Goal: Information Seeking & Learning: Learn about a topic

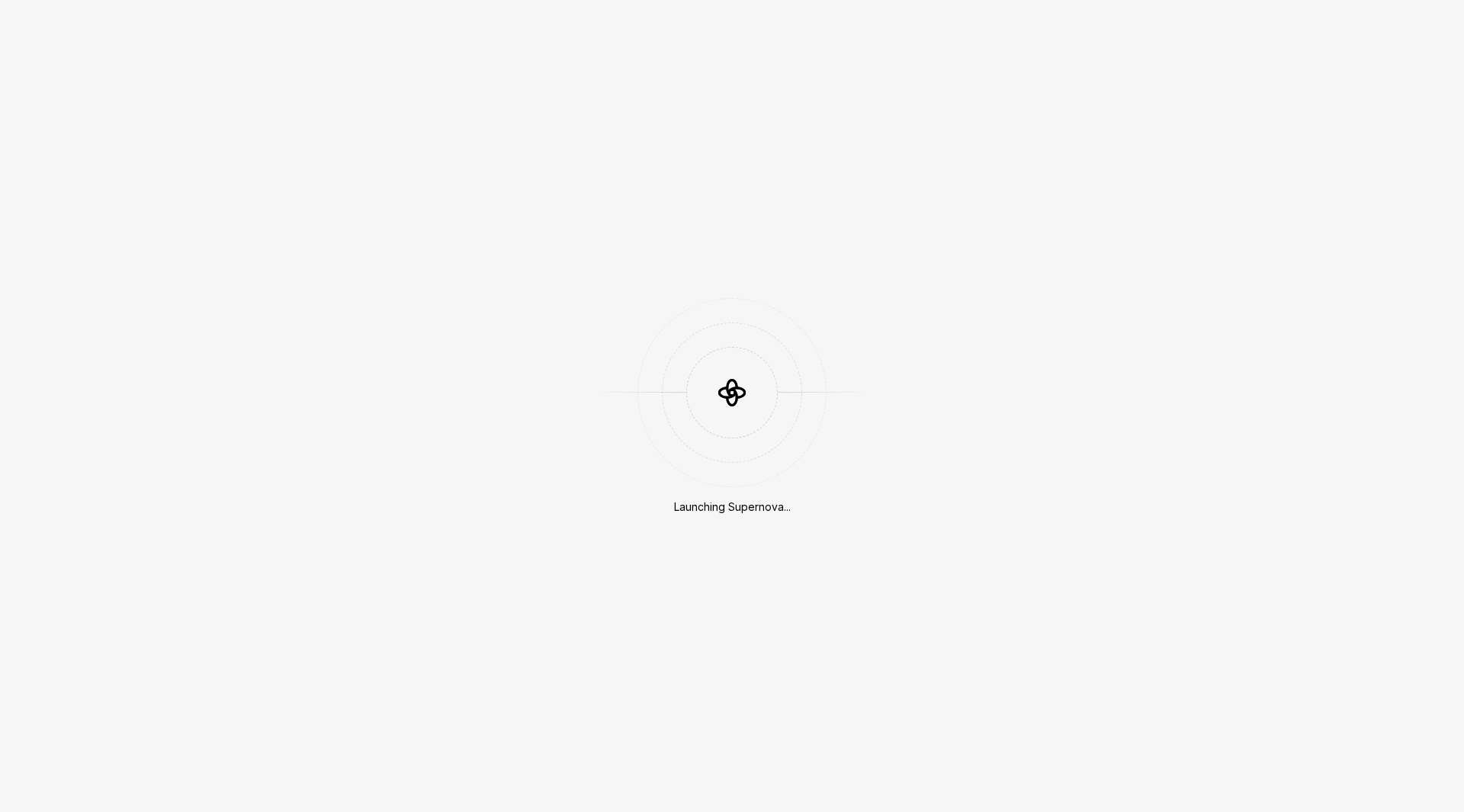
click at [662, 221] on div "Launching Supernova..." at bounding box center [732, 406] width 1464 height 812
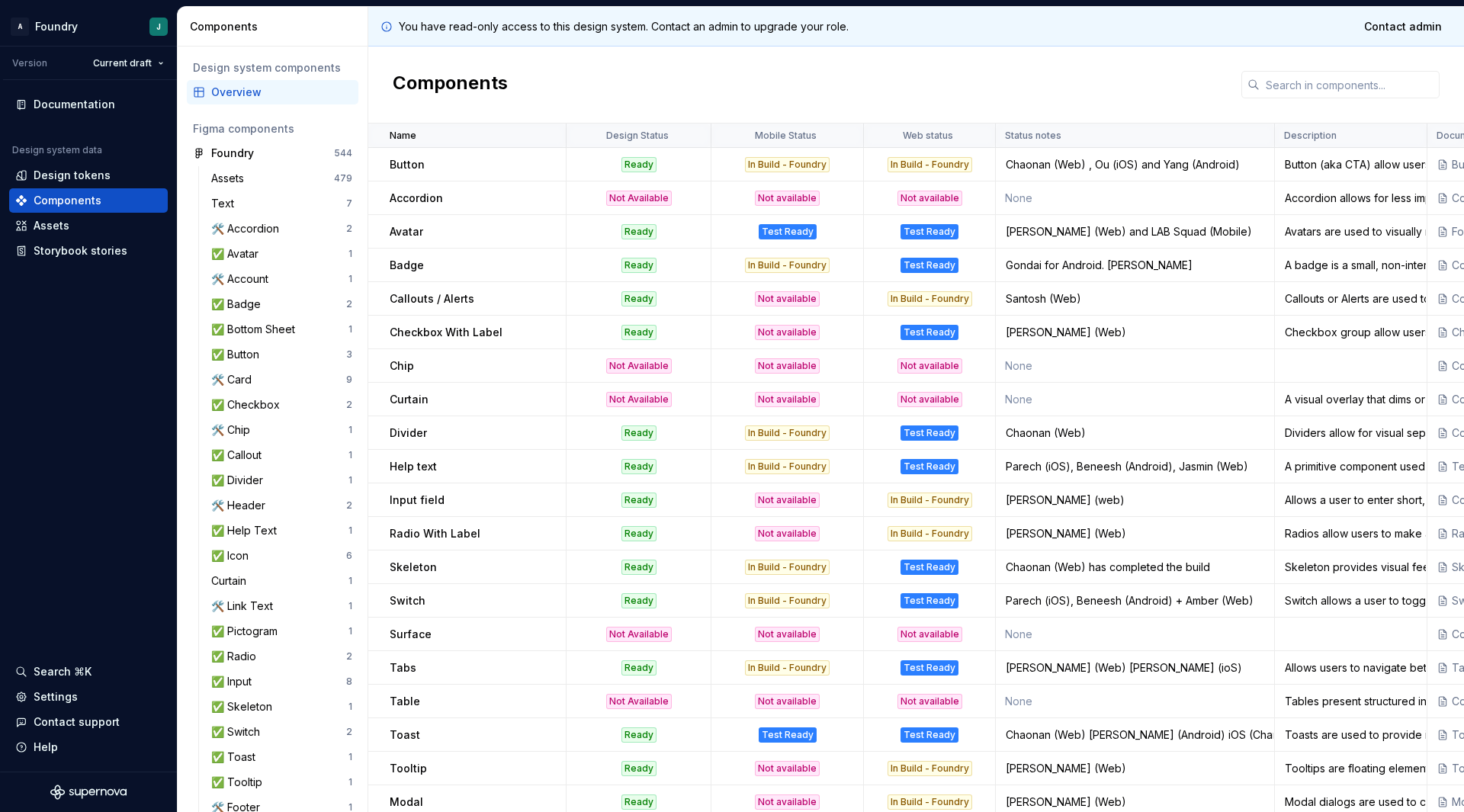
click at [383, 298] on td "Callouts / Alerts" at bounding box center [467, 299] width 198 height 34
click at [469, 389] on td "Curtain" at bounding box center [467, 399] width 198 height 34
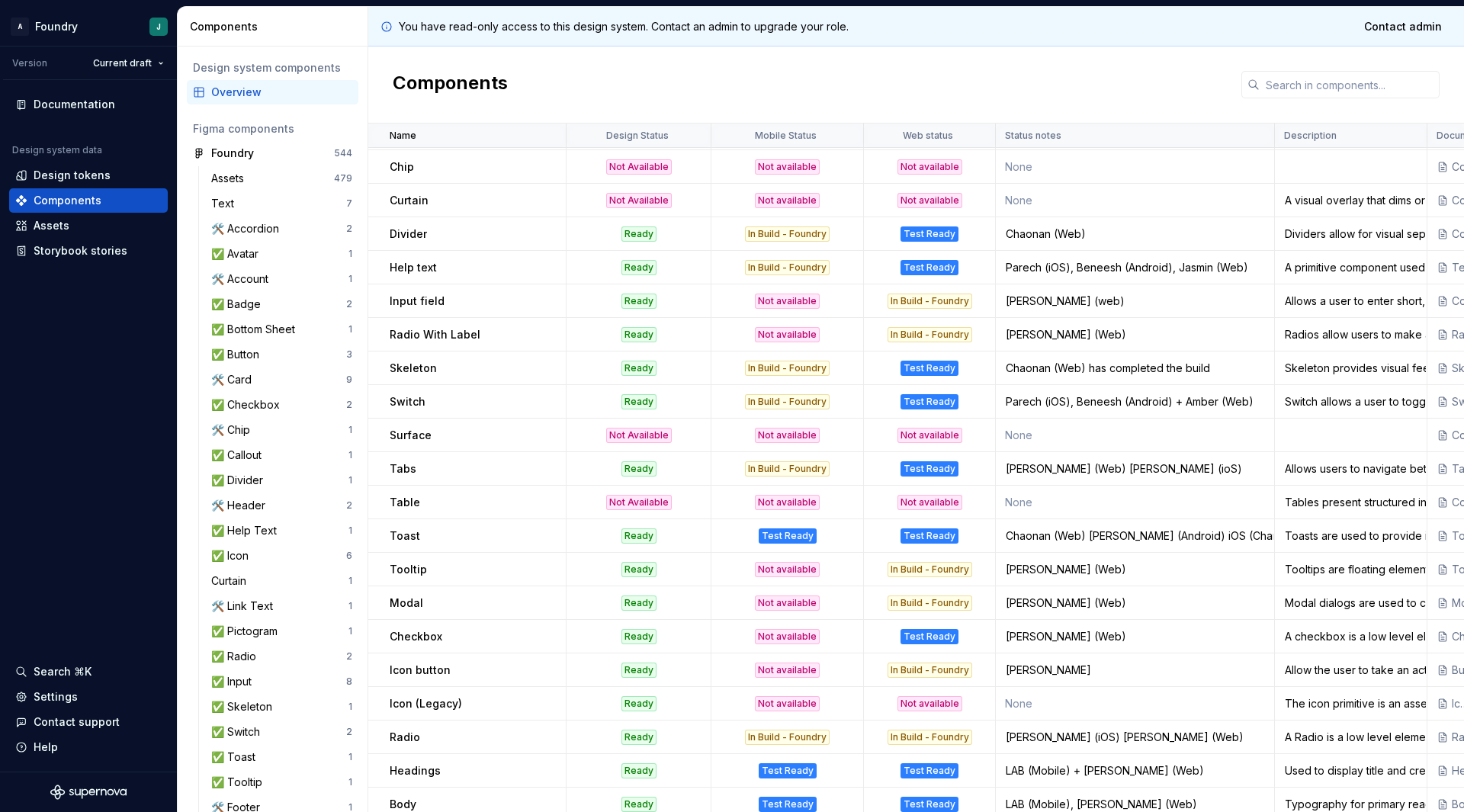
scroll to position [200, 0]
click at [393, 500] on p "Table" at bounding box center [405, 502] width 31 height 15
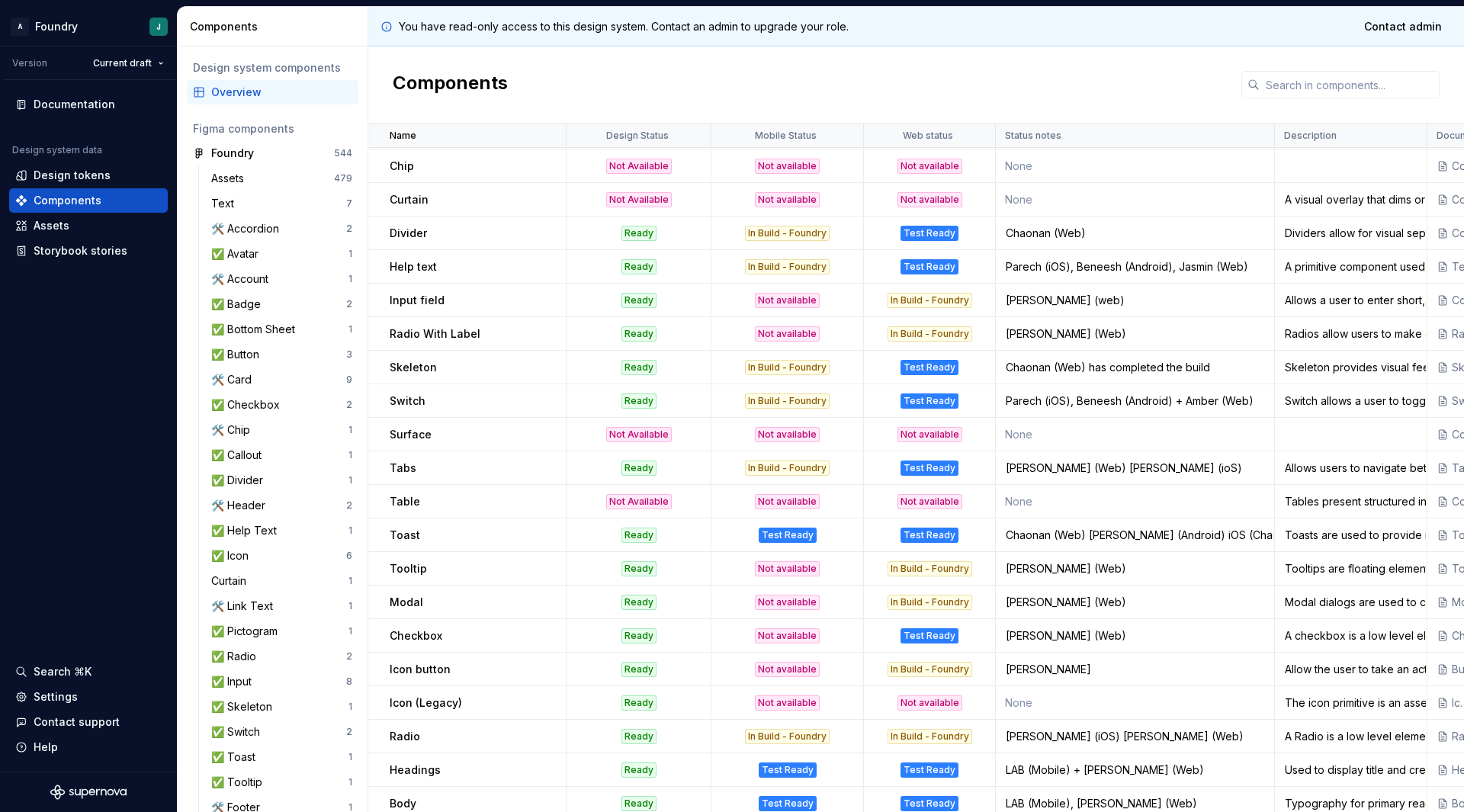
click at [1089, 504] on td "None" at bounding box center [1135, 502] width 279 height 34
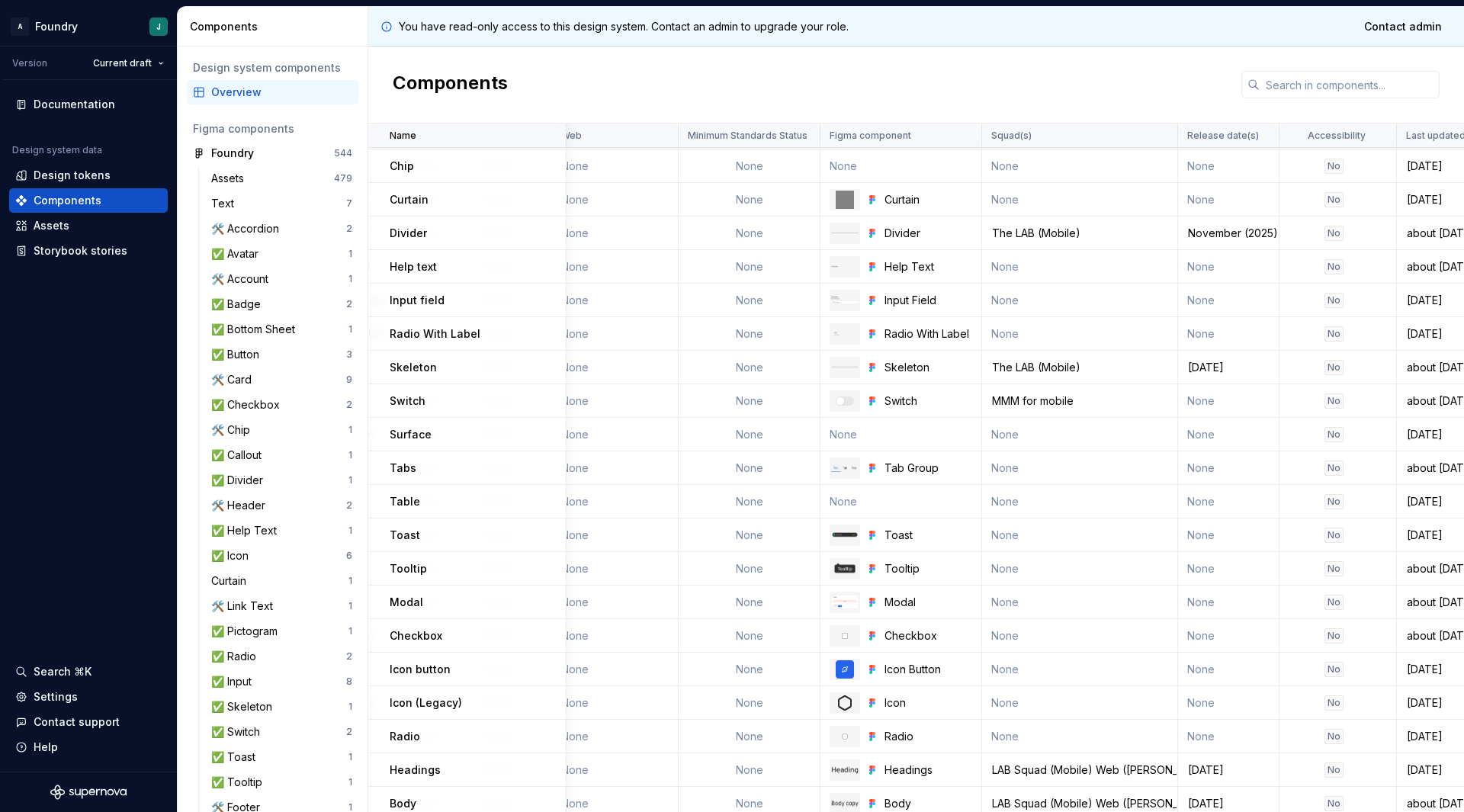
scroll to position [200, 1235]
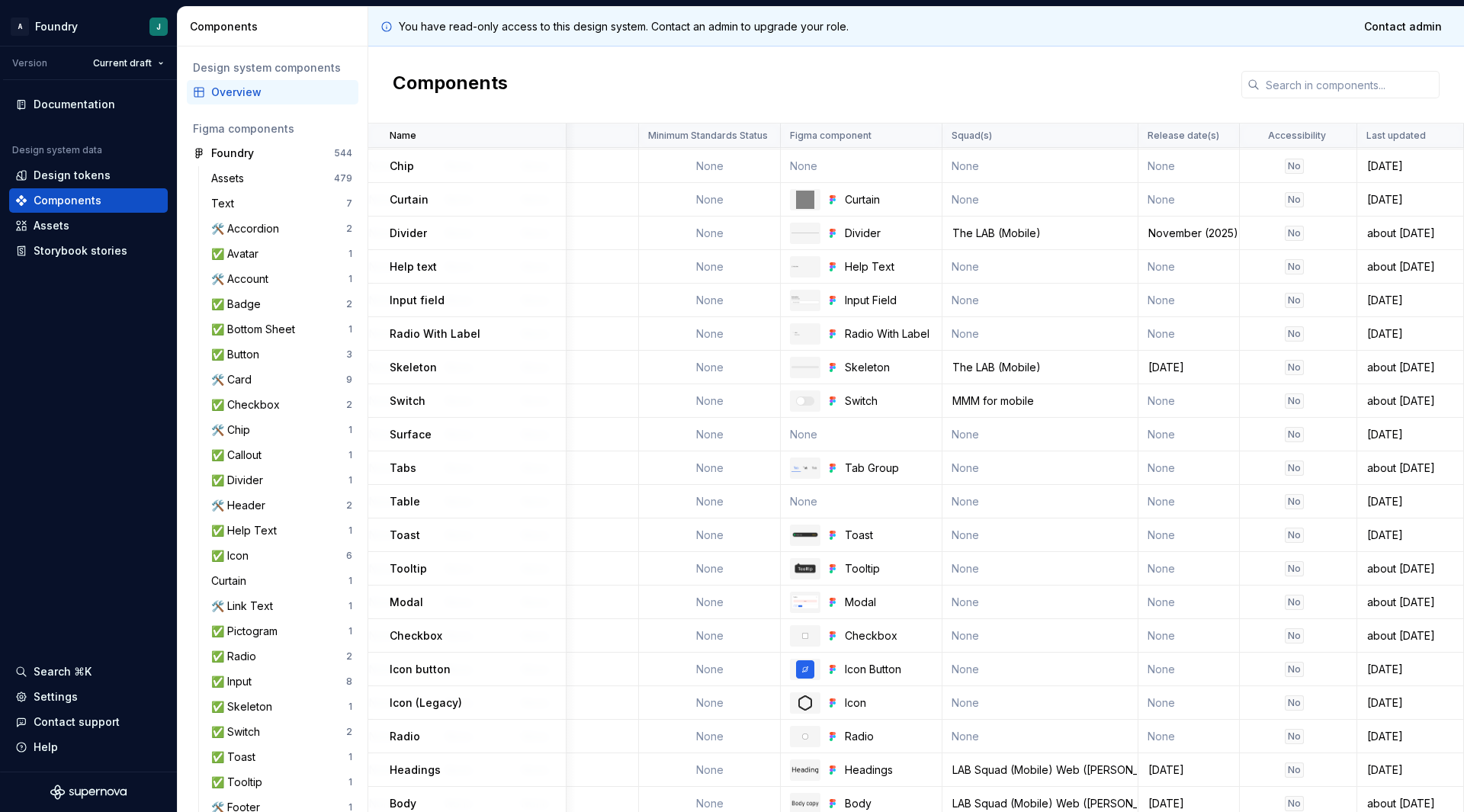
click at [400, 504] on p "Table" at bounding box center [405, 502] width 31 height 15
click at [405, 533] on p "Toast" at bounding box center [405, 535] width 31 height 15
click at [407, 558] on td "Tooltip" at bounding box center [467, 568] width 198 height 34
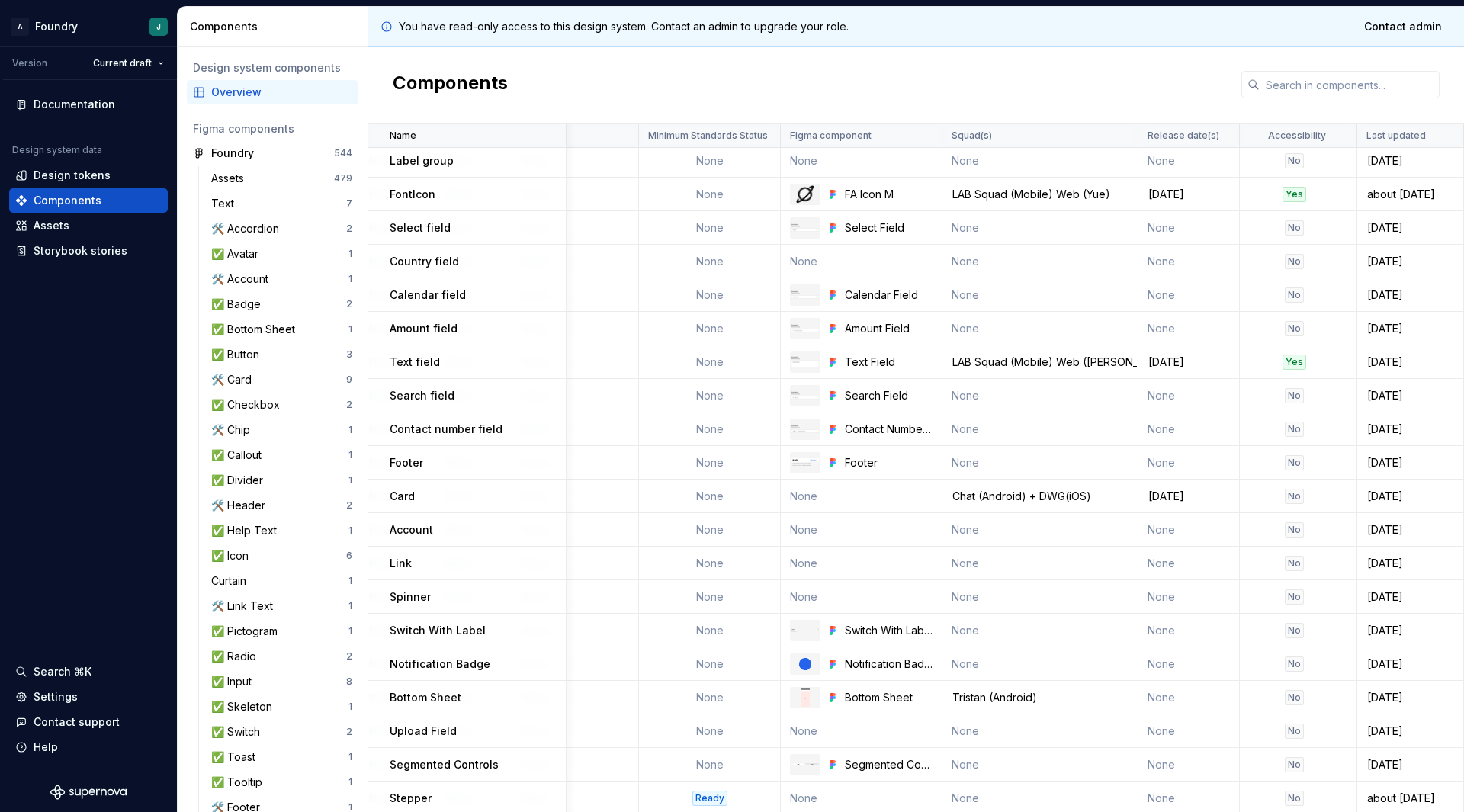
scroll to position [1155, 1235]
click at [398, 490] on p "Card" at bounding box center [402, 493] width 25 height 15
click at [411, 523] on p "Account" at bounding box center [410, 527] width 43 height 15
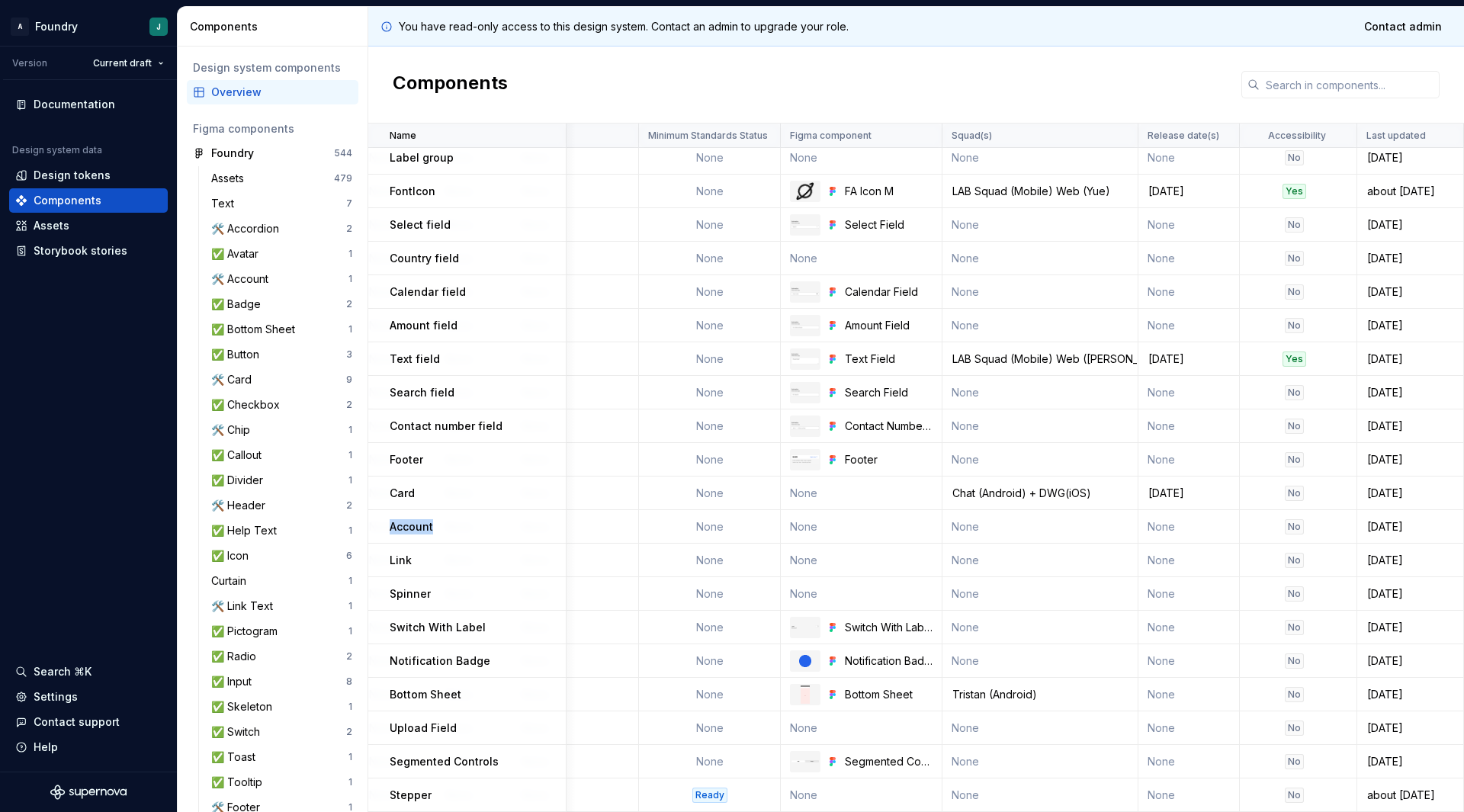
click at [411, 523] on p "Account" at bounding box center [410, 527] width 43 height 15
click at [400, 557] on p "Link" at bounding box center [400, 560] width 22 height 15
click at [425, 597] on td "Spinner" at bounding box center [467, 594] width 198 height 34
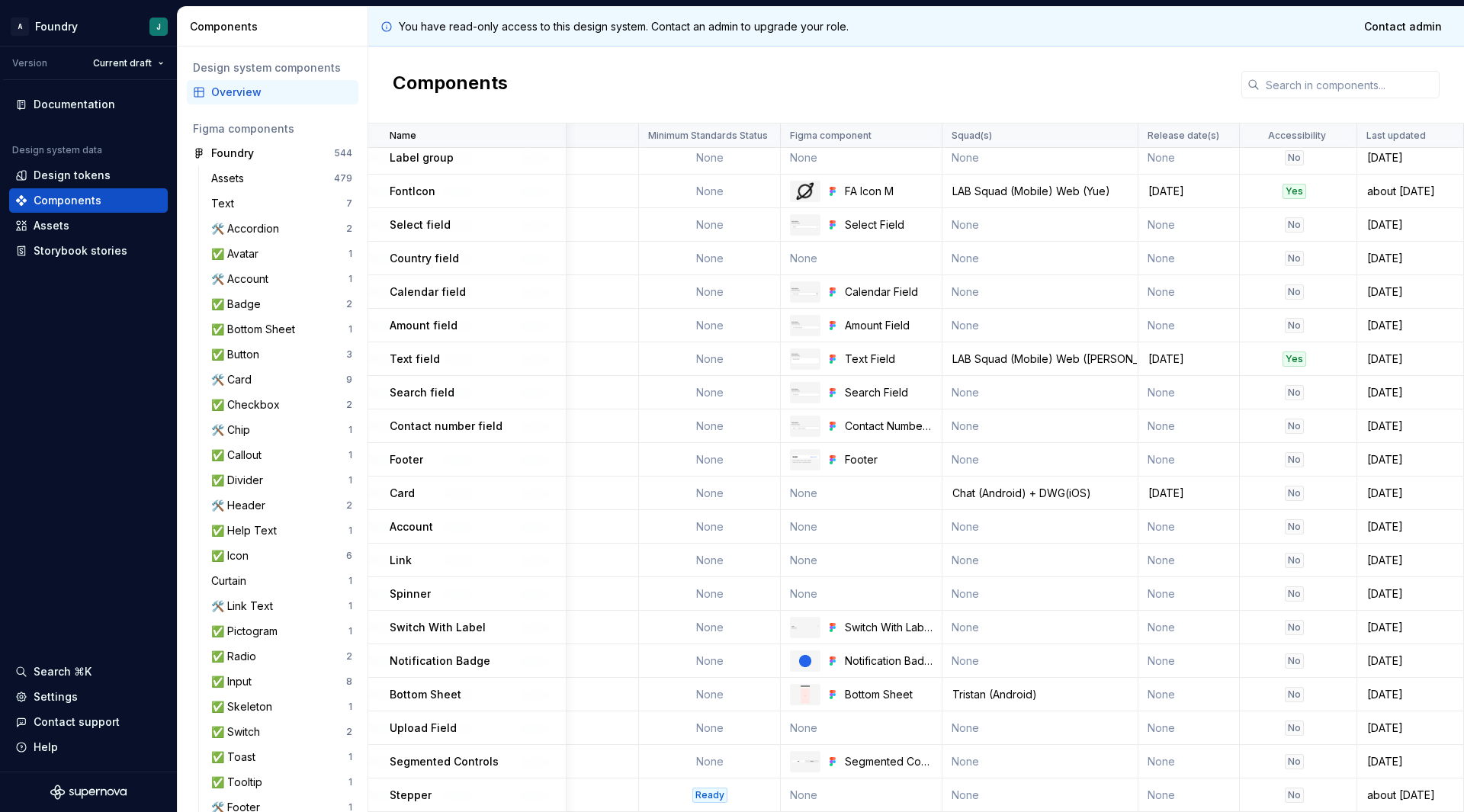
click at [437, 620] on p "Switch With Label" at bounding box center [437, 627] width 96 height 15
click at [449, 656] on p "Notification Badge" at bounding box center [439, 661] width 101 height 15
click at [435, 696] on td "Bottom Sheet" at bounding box center [467, 694] width 198 height 34
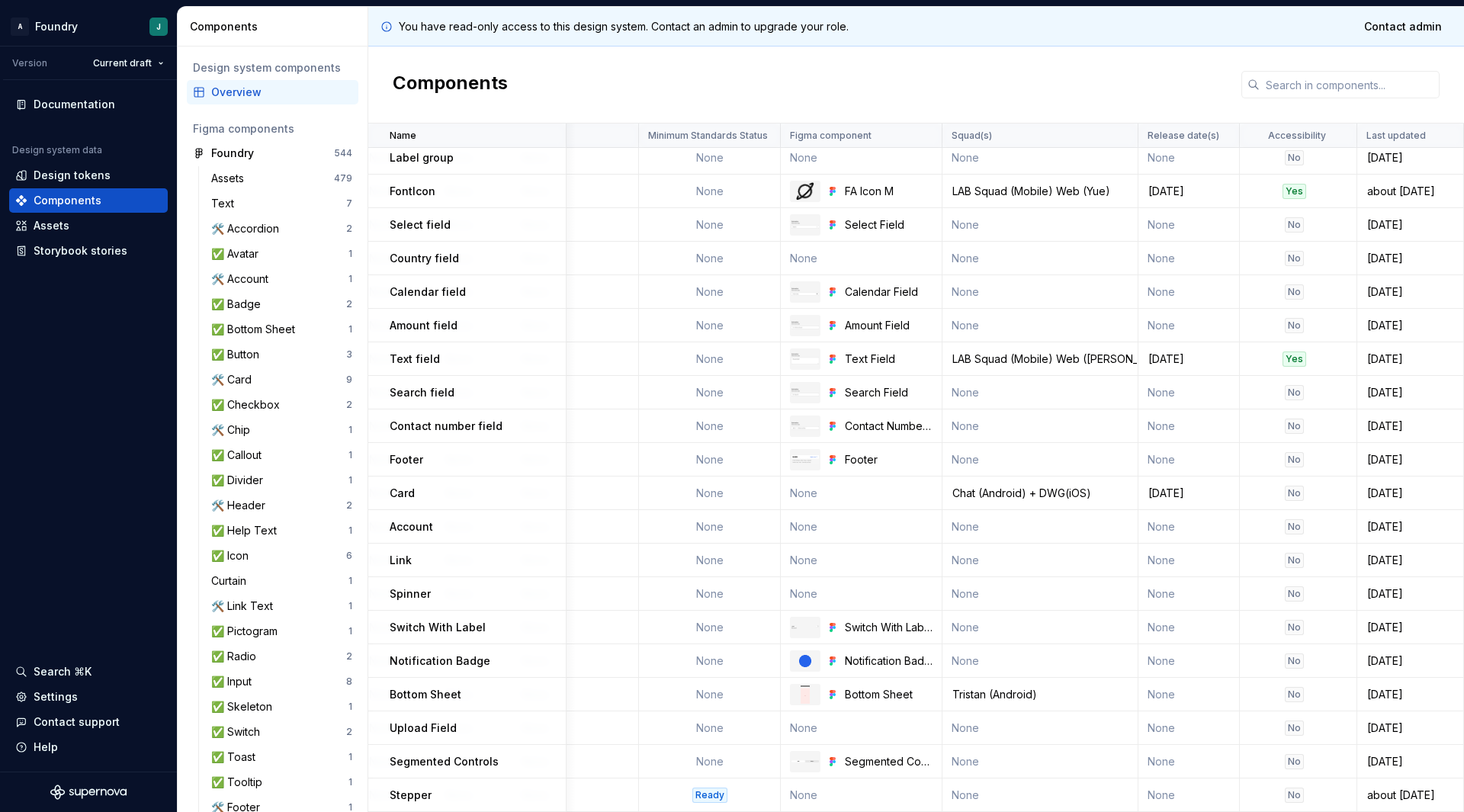
click at [395, 622] on p "Switch With Label" at bounding box center [437, 627] width 96 height 15
click at [406, 657] on p "Notification Badge" at bounding box center [439, 661] width 101 height 15
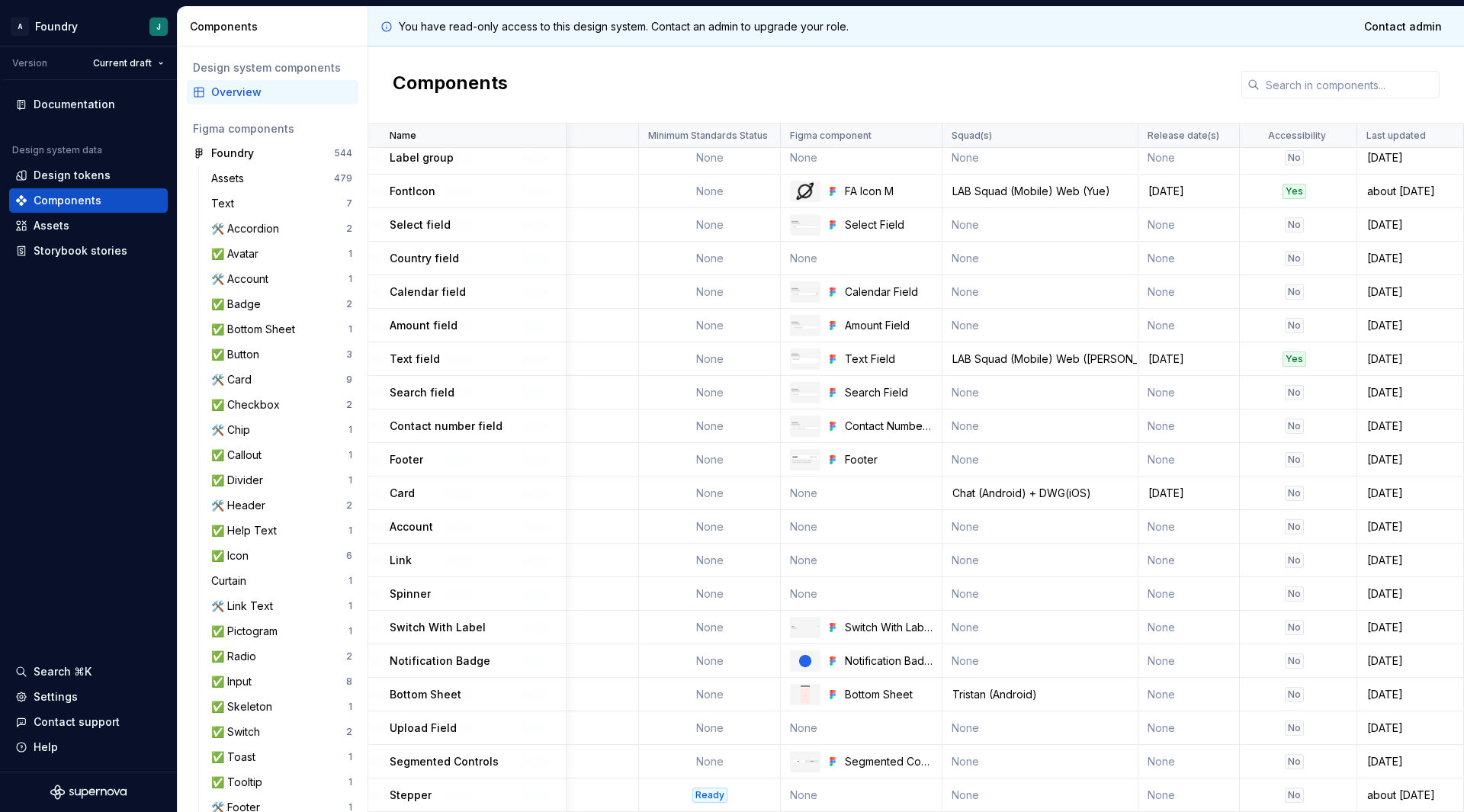
click at [402, 694] on p "Bottom Sheet" at bounding box center [425, 695] width 72 height 15
click at [437, 696] on td "Bottom Sheet" at bounding box center [467, 694] width 198 height 34
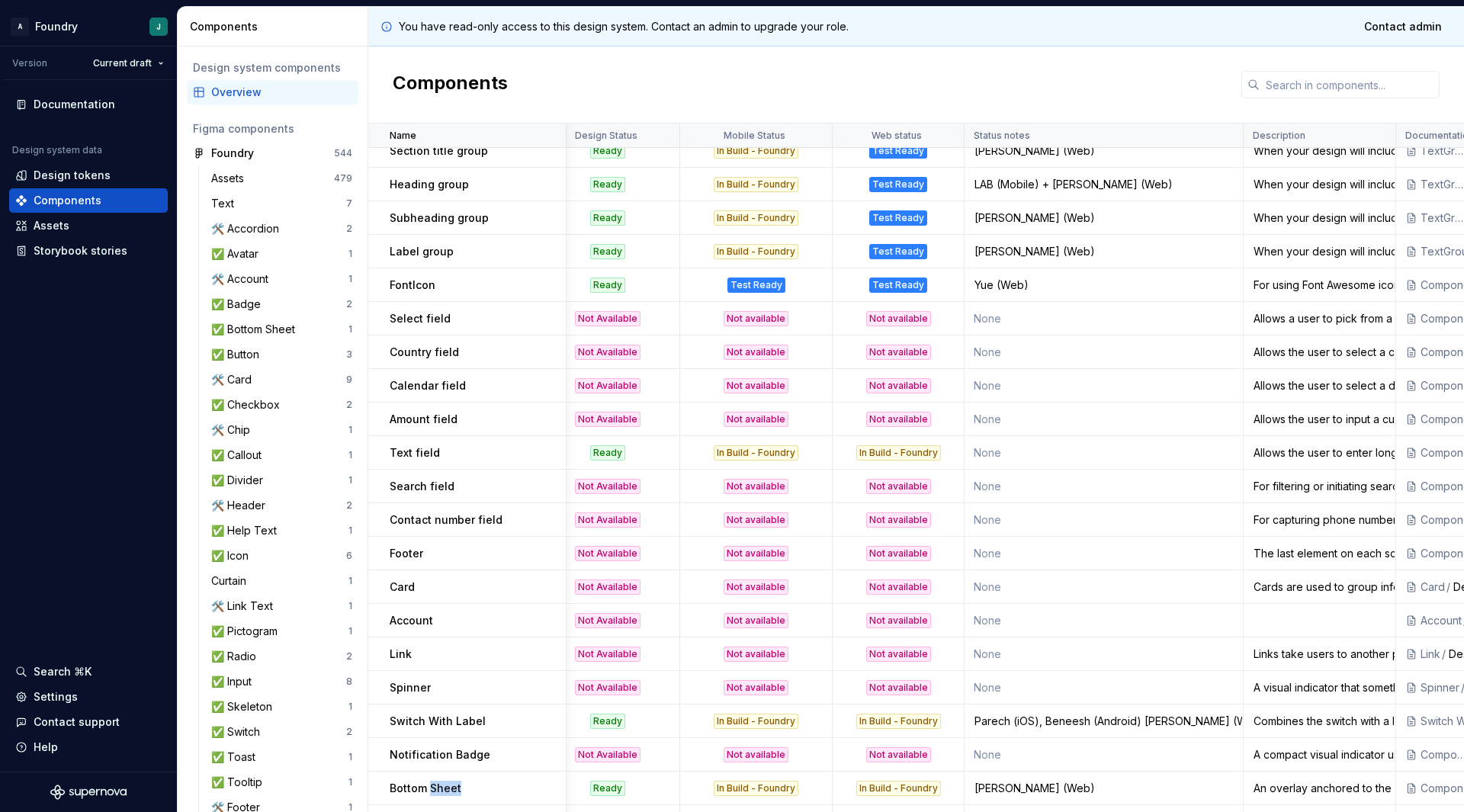
scroll to position [1054, 32]
click at [398, 319] on p "Select field" at bounding box center [419, 318] width 61 height 15
click at [435, 318] on p "Select field" at bounding box center [419, 318] width 61 height 15
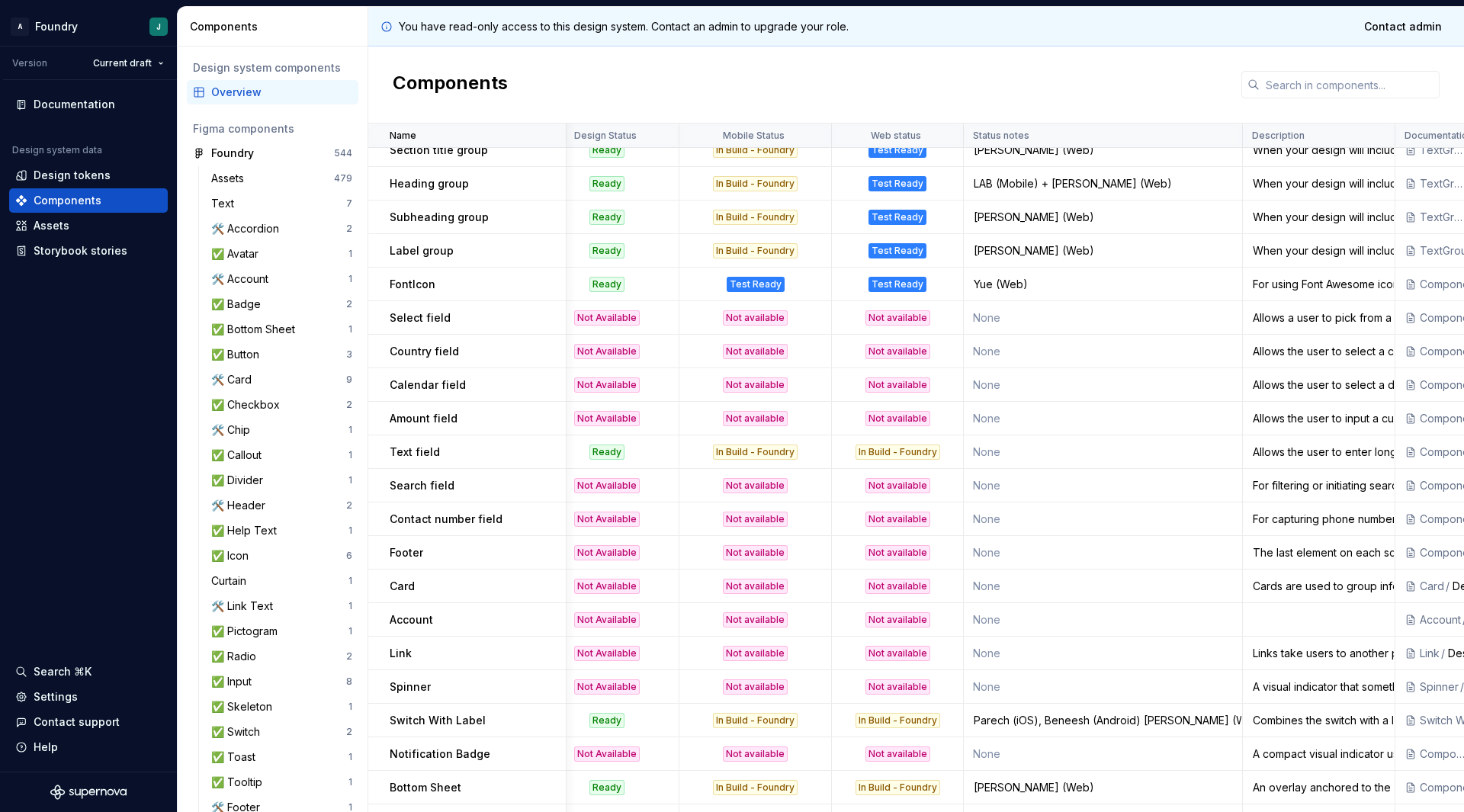
click at [411, 348] on p "Country field" at bounding box center [424, 352] width 69 height 15
click at [411, 381] on p "Calendar field" at bounding box center [427, 385] width 76 height 15
click at [413, 414] on p "Amount field" at bounding box center [423, 419] width 68 height 15
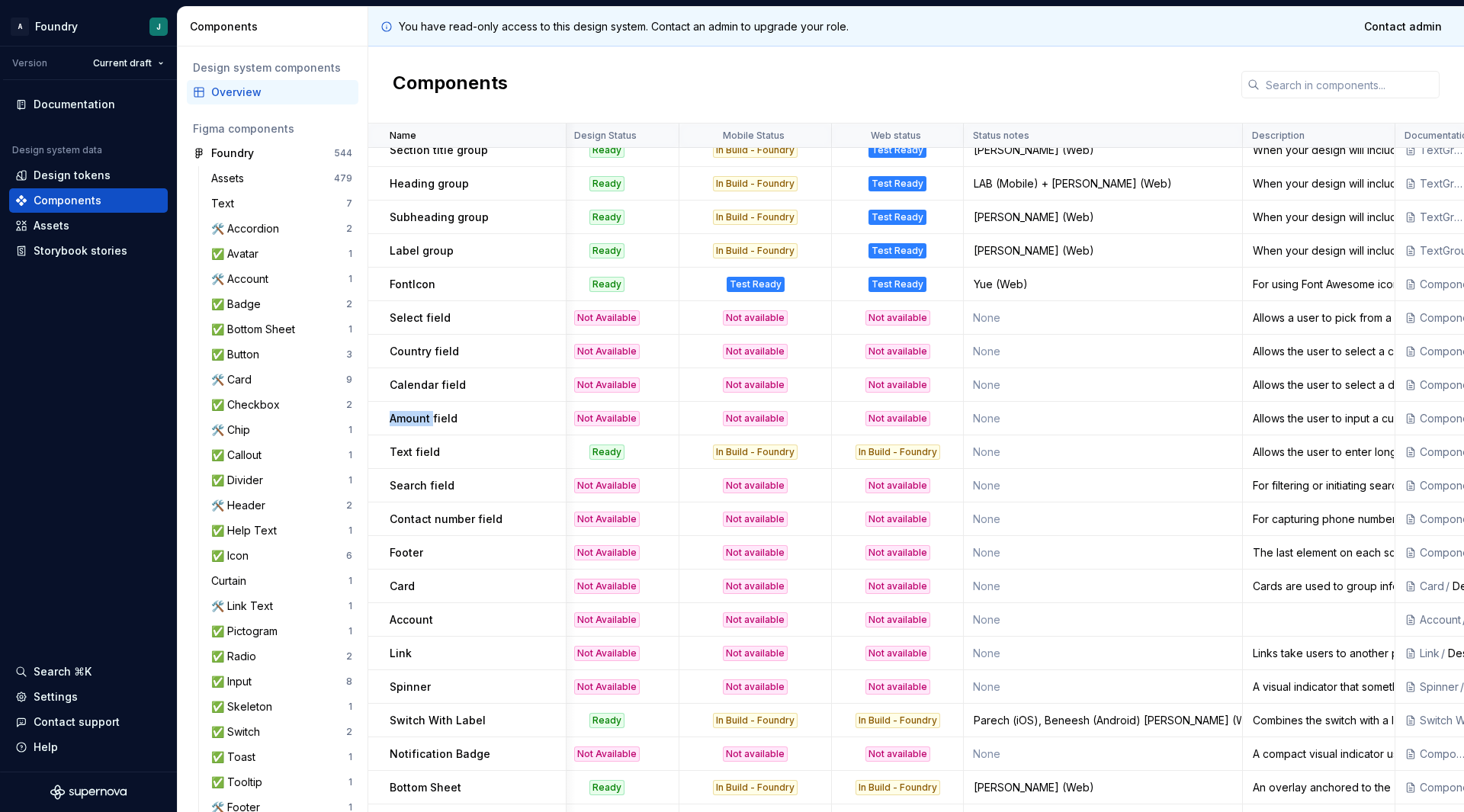
click at [413, 414] on p "Amount field" at bounding box center [423, 419] width 68 height 15
click at [434, 415] on p "Amount field" at bounding box center [423, 419] width 68 height 15
click at [410, 451] on p "Text field" at bounding box center [414, 453] width 50 height 15
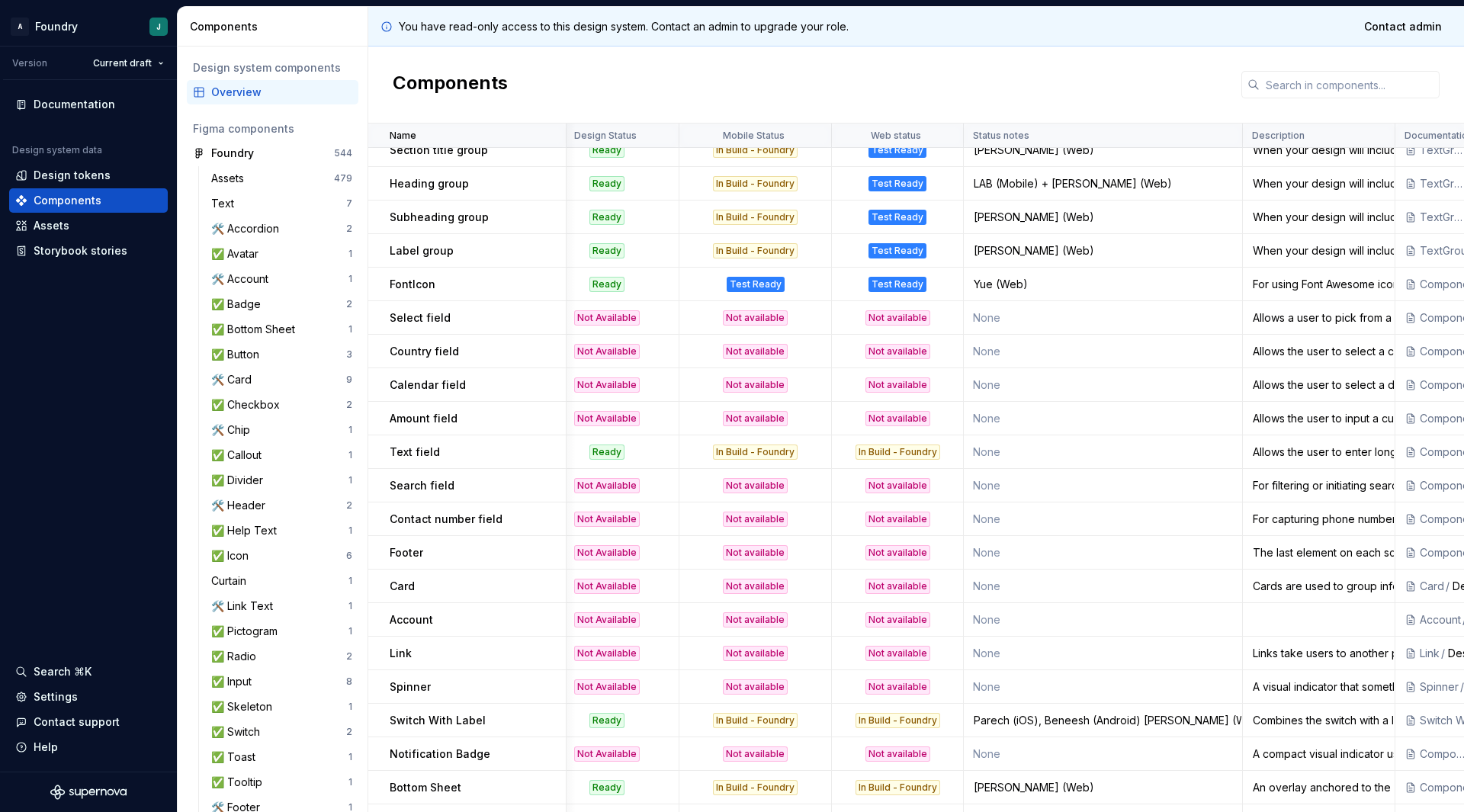
click at [421, 454] on p "Text field" at bounding box center [414, 453] width 50 height 15
click at [394, 459] on p "Text field" at bounding box center [414, 453] width 50 height 15
click at [457, 433] on td "Amount field" at bounding box center [467, 418] width 198 height 34
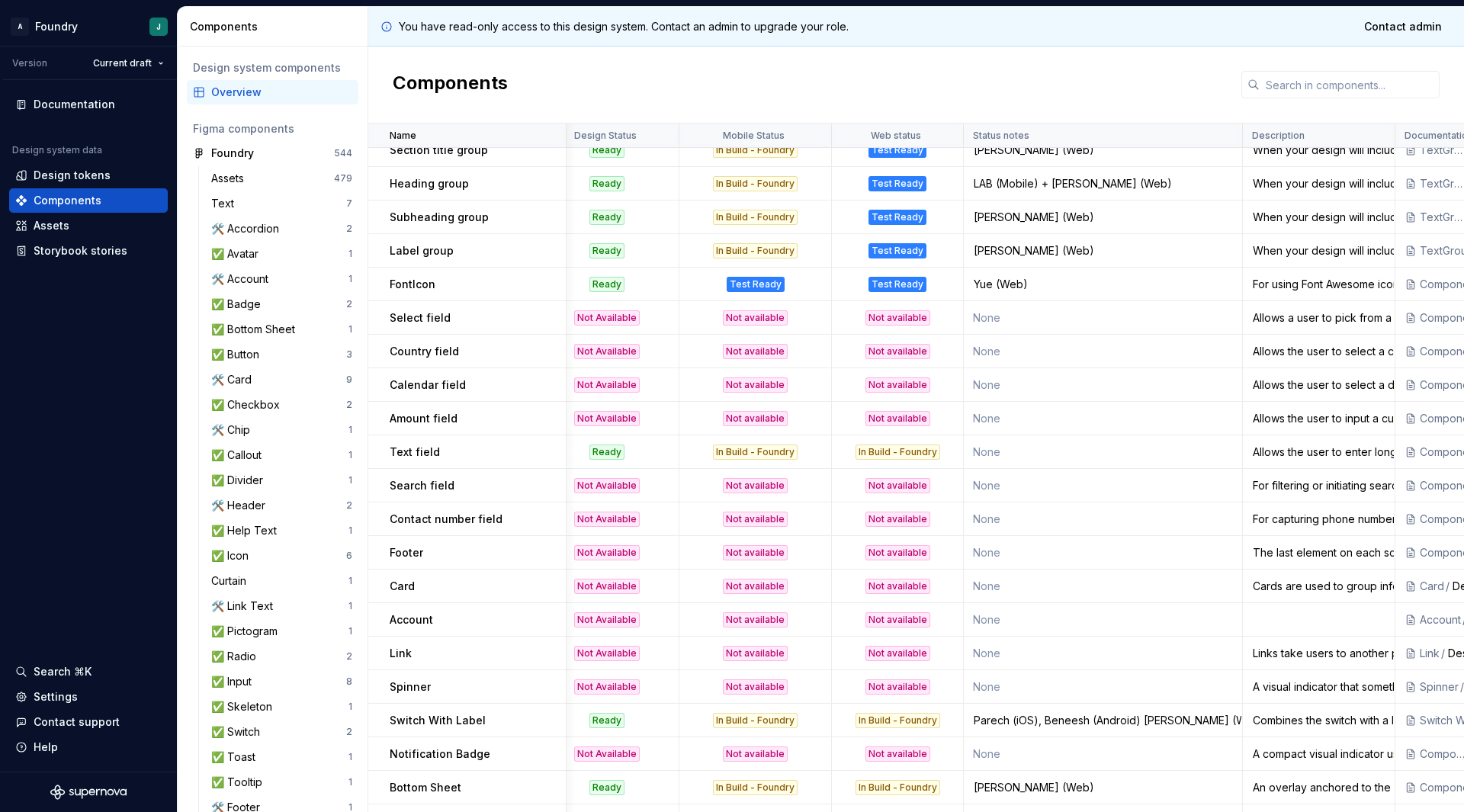
click at [411, 320] on p "Select field" at bounding box center [419, 318] width 61 height 15
click at [438, 323] on p "Select field" at bounding box center [419, 318] width 61 height 15
click at [1078, 529] on td "None" at bounding box center [1104, 519] width 279 height 34
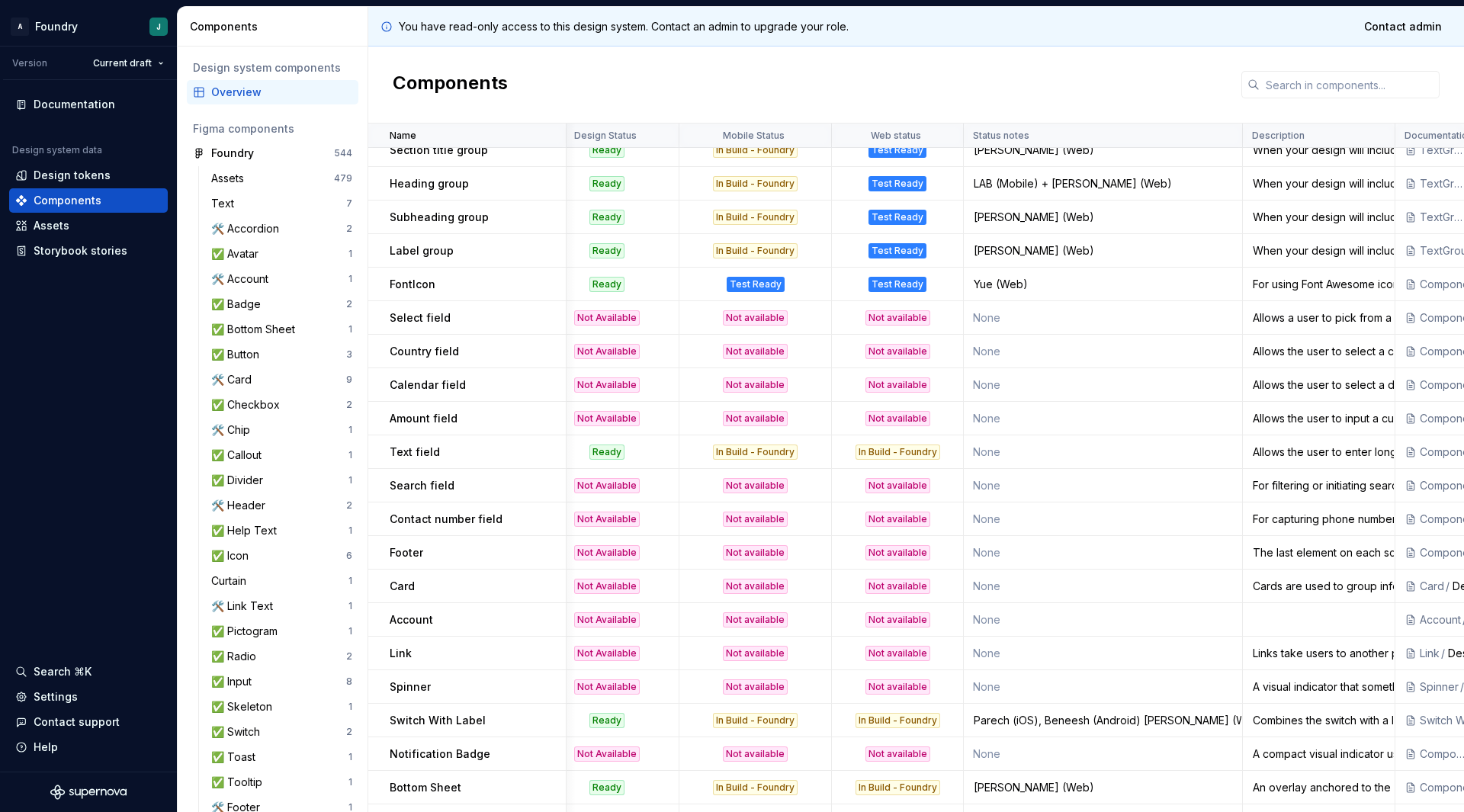
click at [877, 320] on div "Not available" at bounding box center [898, 318] width 64 height 15
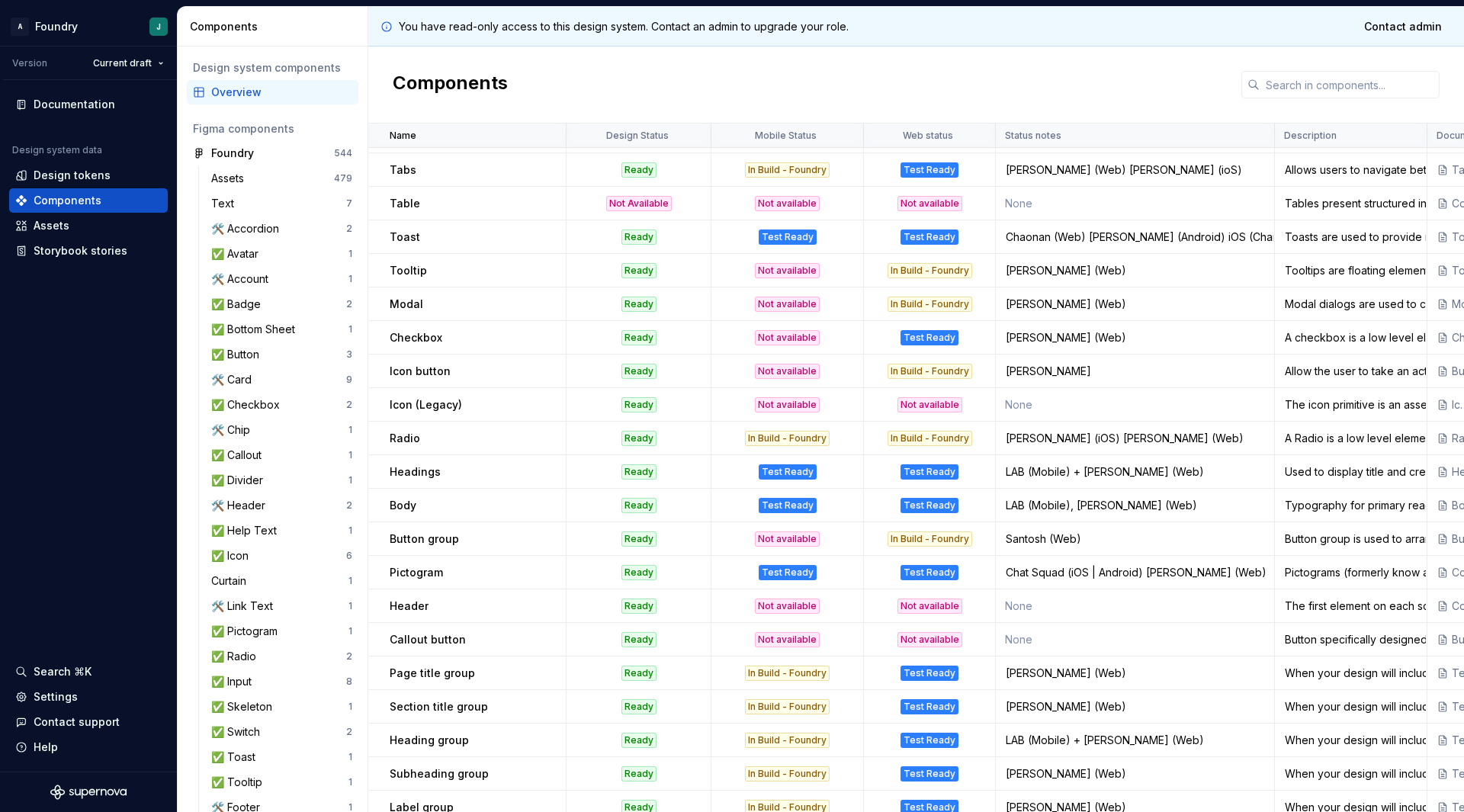
scroll to position [500, 0]
click at [648, 195] on div "Not Available" at bounding box center [639, 202] width 65 height 15
click at [618, 202] on div "Not Available" at bounding box center [639, 202] width 65 height 15
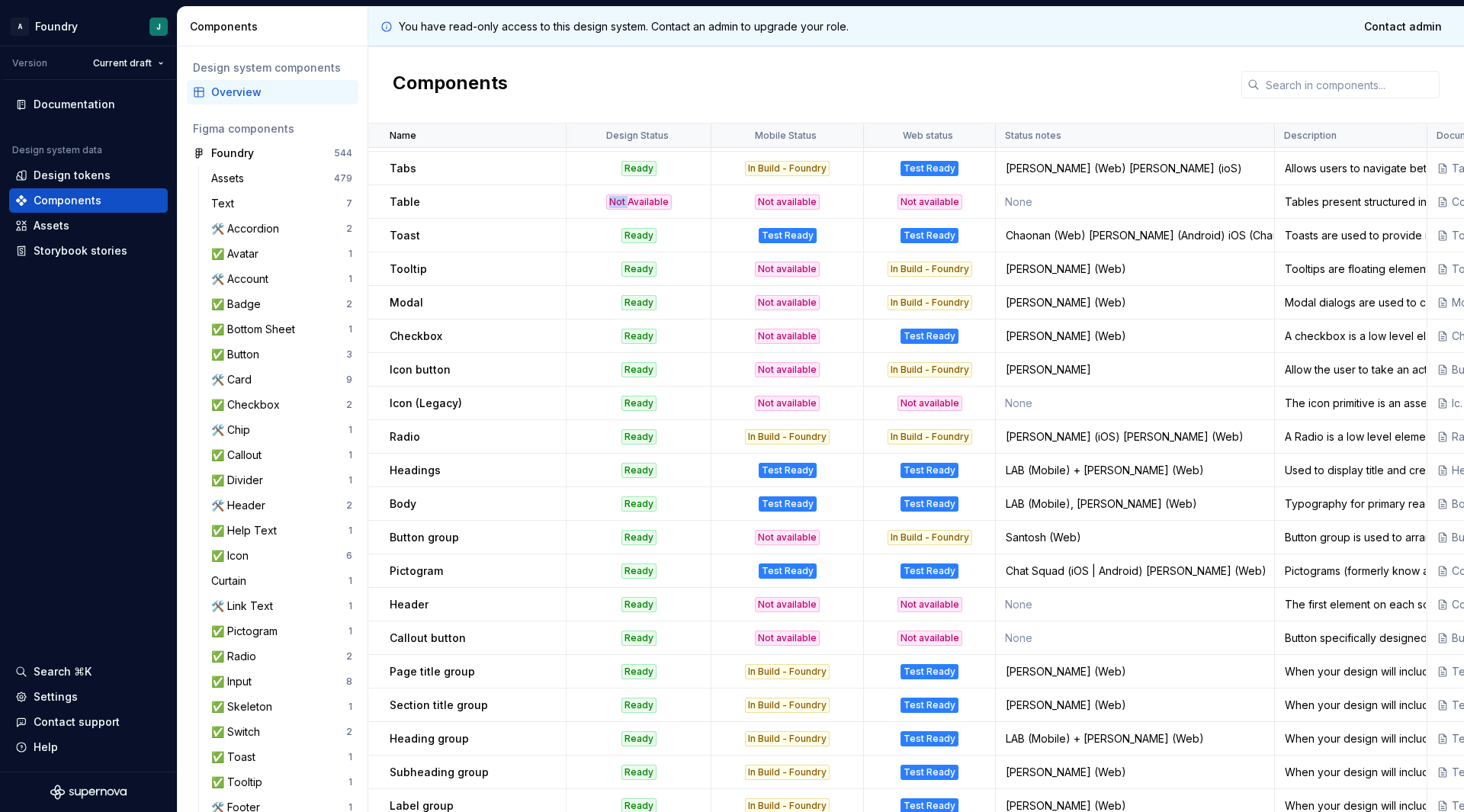
click at [618, 202] on div "Not Available" at bounding box center [639, 202] width 65 height 15
click at [647, 205] on div "Not Available" at bounding box center [639, 202] width 65 height 15
click at [756, 193] on td "Not available" at bounding box center [787, 202] width 153 height 34
click at [810, 203] on div "Not available" at bounding box center [787, 202] width 64 height 15
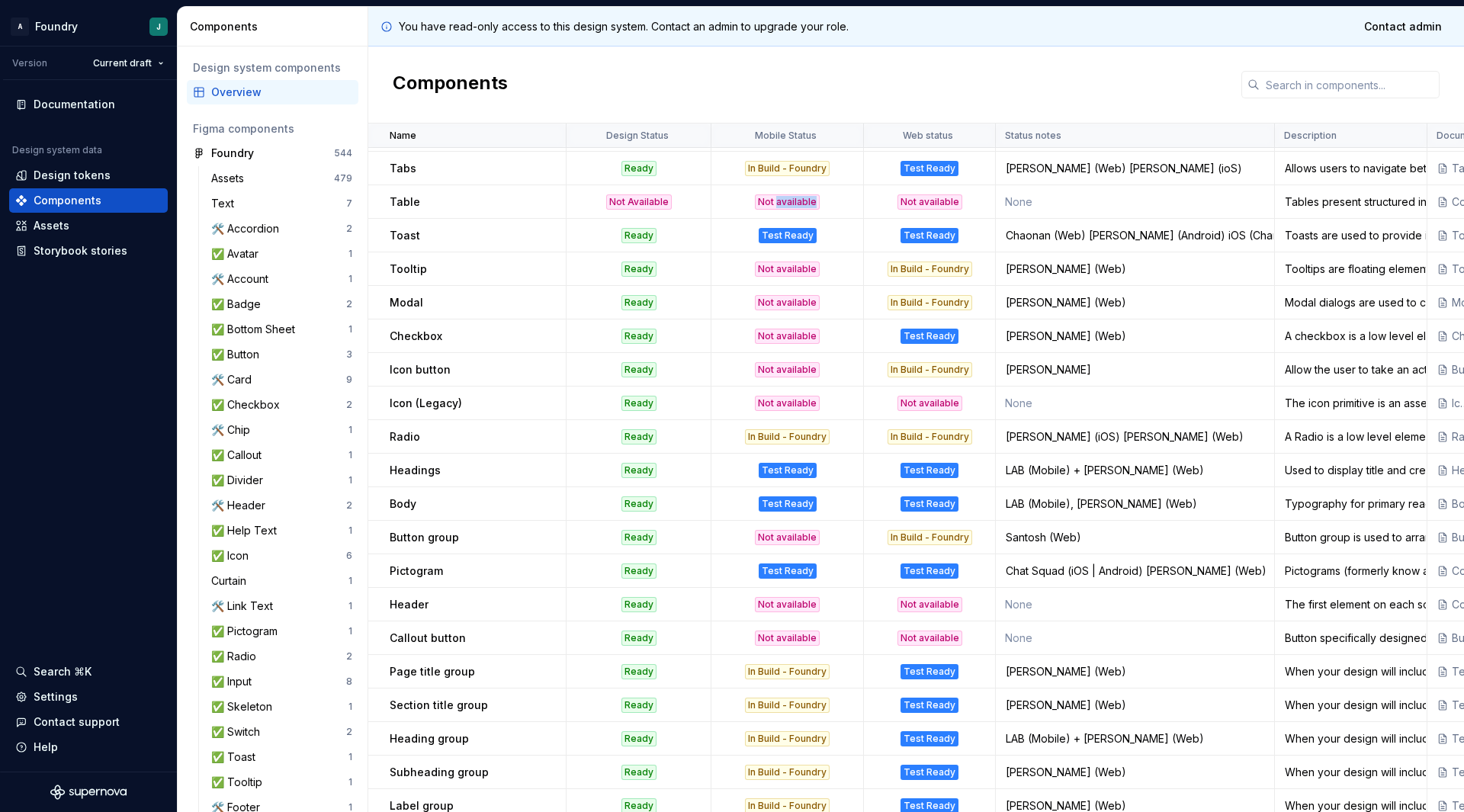
click at [810, 203] on div "Not available" at bounding box center [787, 202] width 64 height 15
click at [937, 204] on div "Not available" at bounding box center [930, 202] width 64 height 15
click at [906, 204] on div "Not available" at bounding box center [930, 202] width 64 height 15
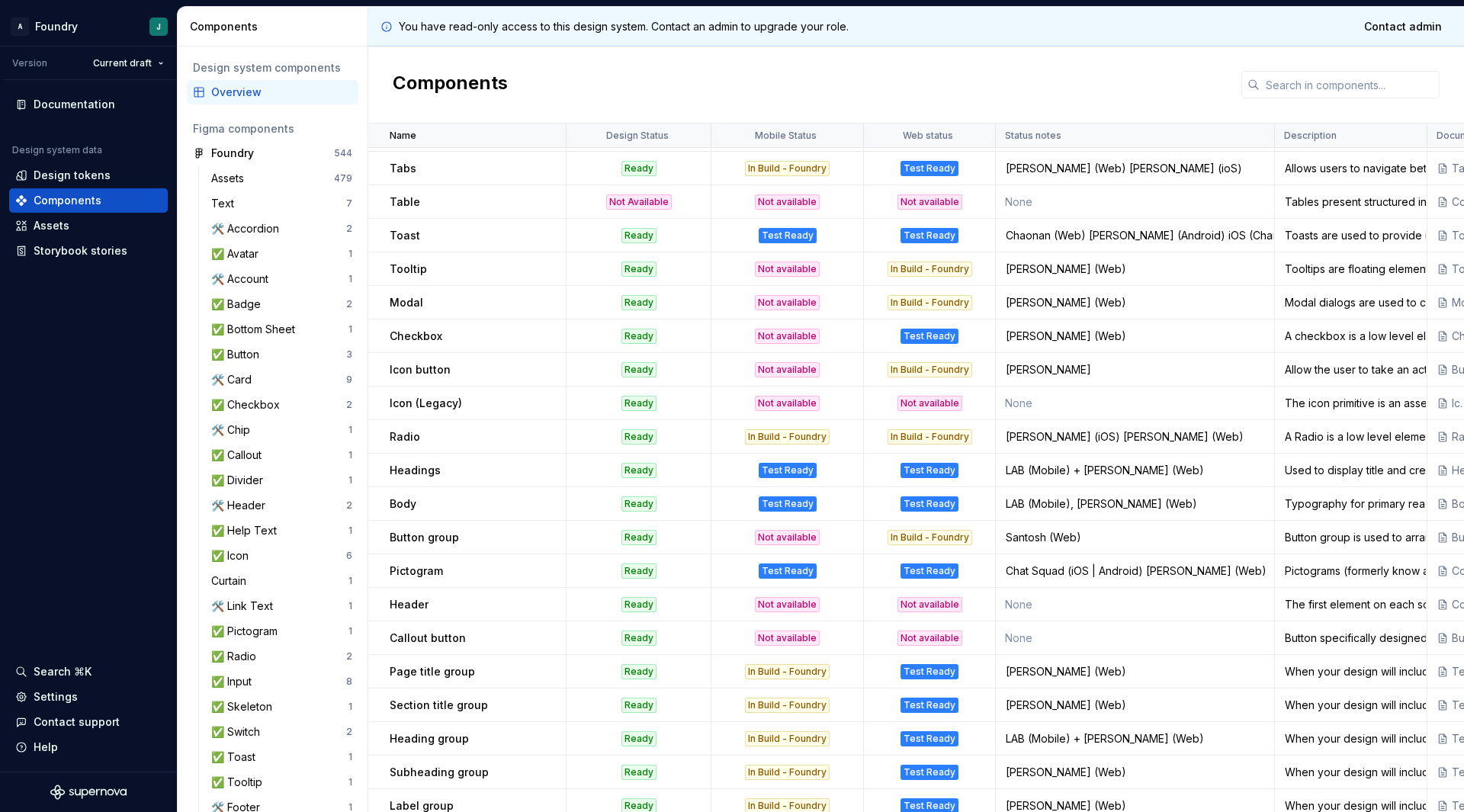
click at [657, 275] on div "Ready" at bounding box center [638, 269] width 142 height 15
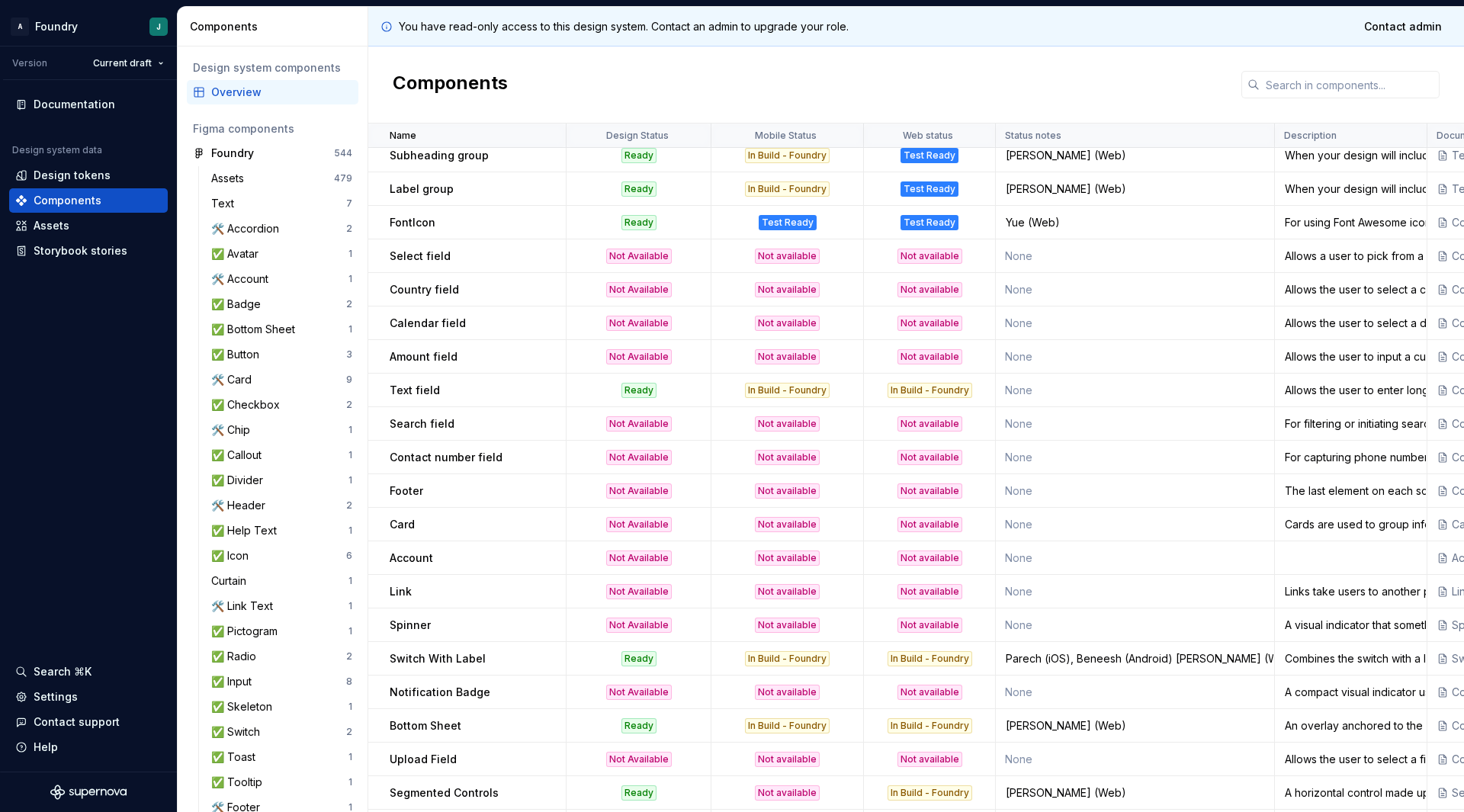
scroll to position [1155, 0]
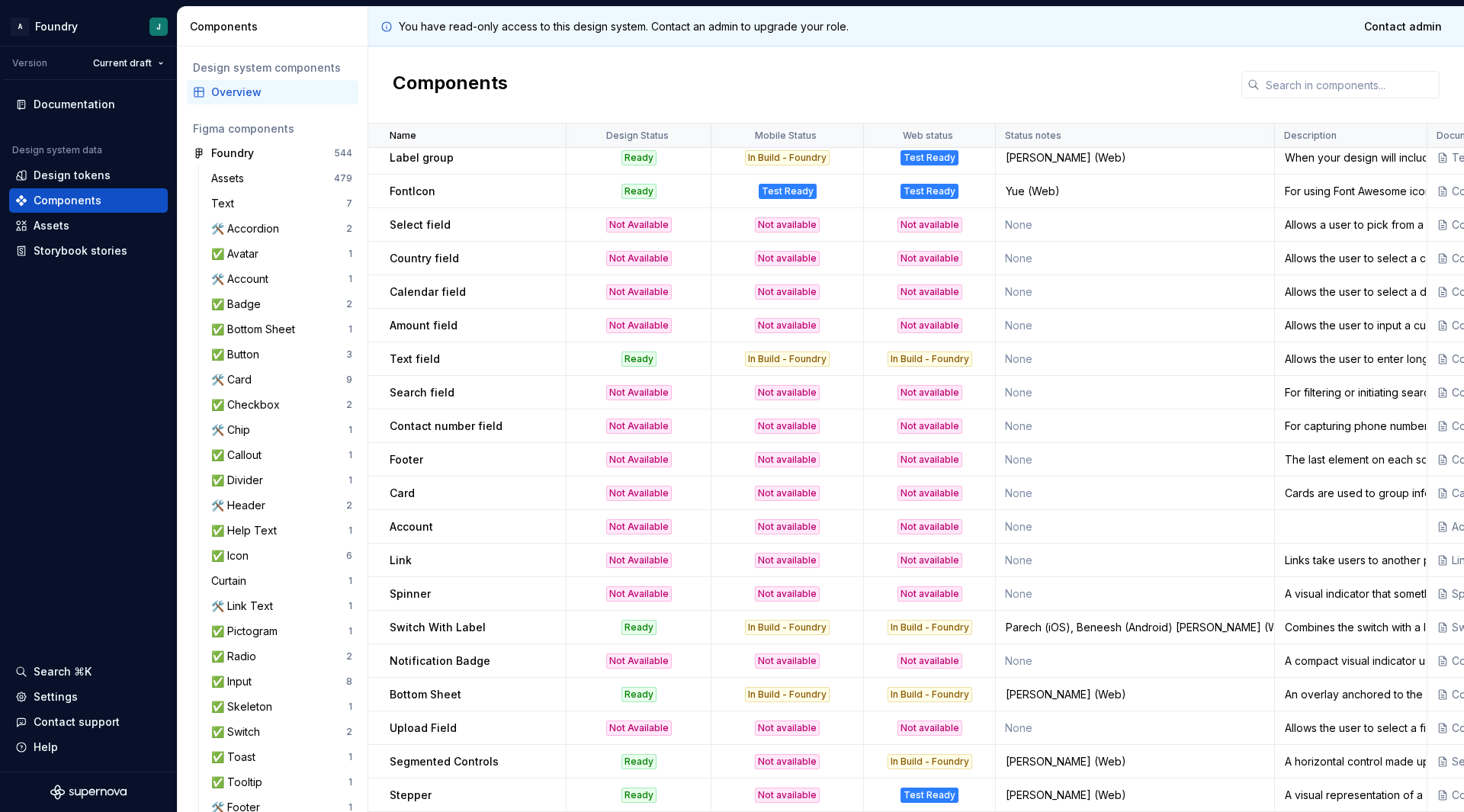
click at [512, 489] on div "Card" at bounding box center [477, 493] width 175 height 15
click at [1132, 527] on td "None" at bounding box center [1135, 527] width 279 height 34
click at [446, 628] on td "Switch With Label" at bounding box center [467, 627] width 198 height 34
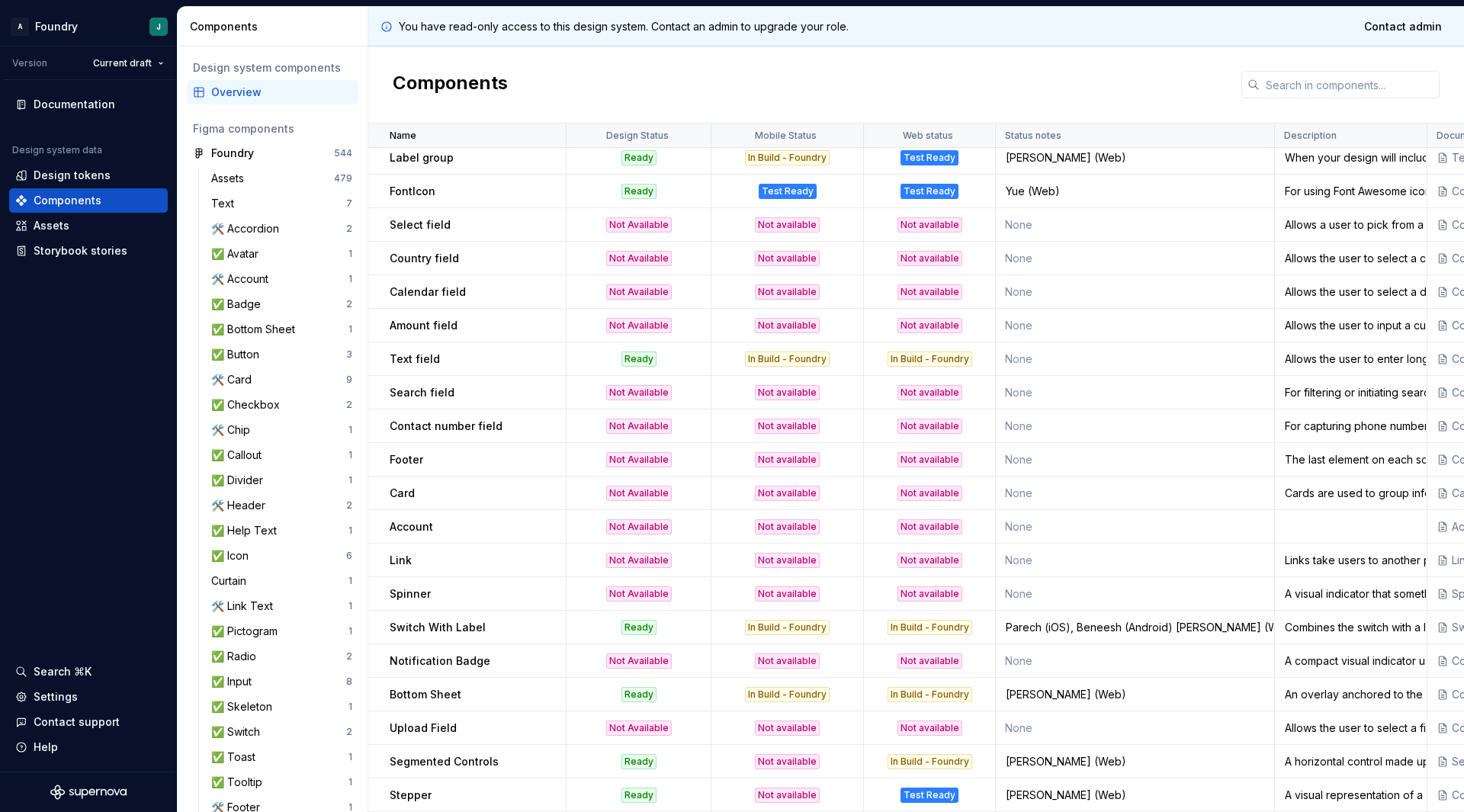
click at [435, 653] on p "Notification Badge" at bounding box center [439, 661] width 101 height 15
click at [471, 653] on p "Notification Badge" at bounding box center [439, 661] width 101 height 15
click at [405, 687] on p "Bottom Sheet" at bounding box center [425, 695] width 72 height 15
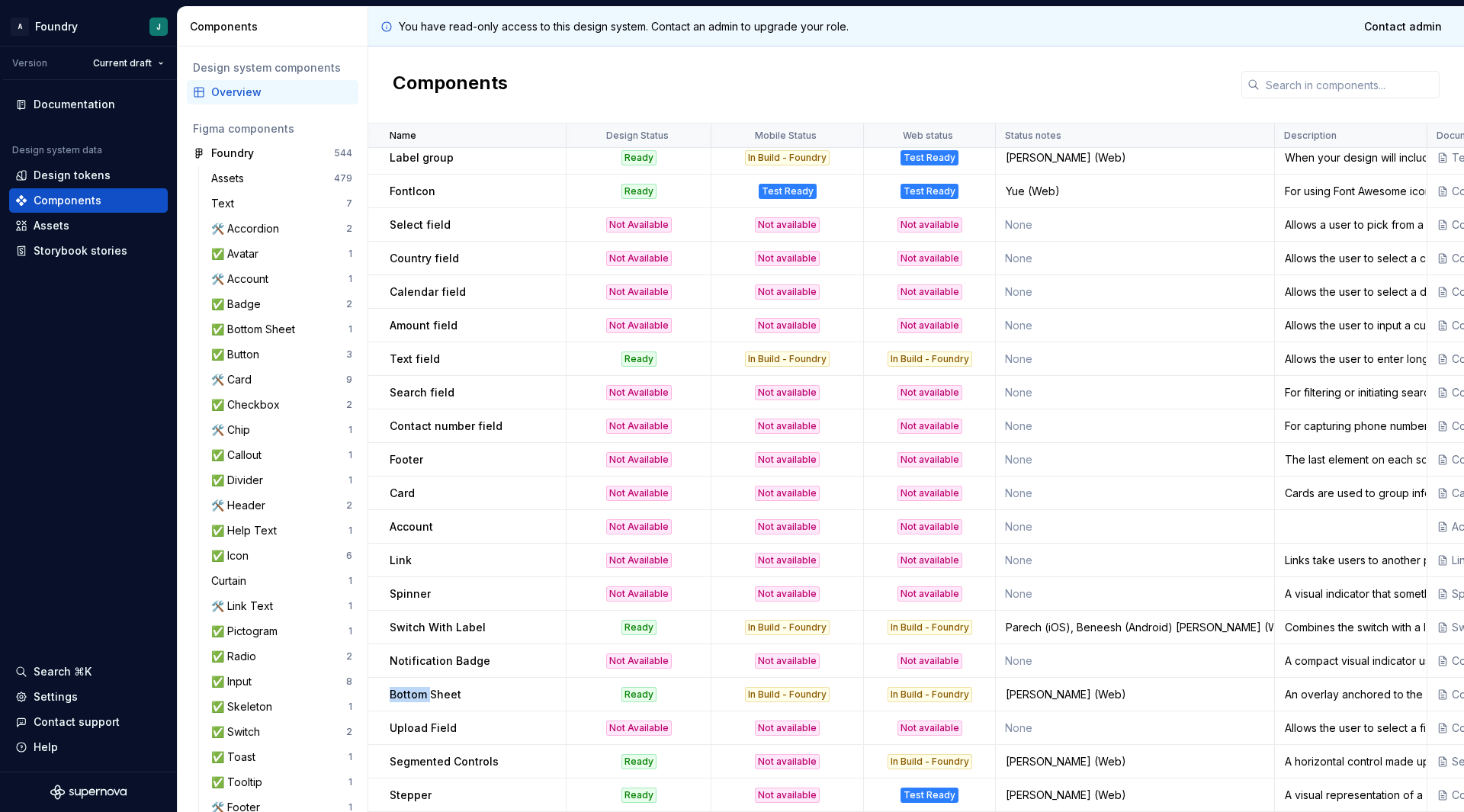
click at [405, 687] on p "Bottom Sheet" at bounding box center [425, 695] width 72 height 15
click at [445, 687] on p "Bottom Sheet" at bounding box center [425, 695] width 72 height 15
click at [411, 721] on p "Upload Field" at bounding box center [423, 728] width 67 height 15
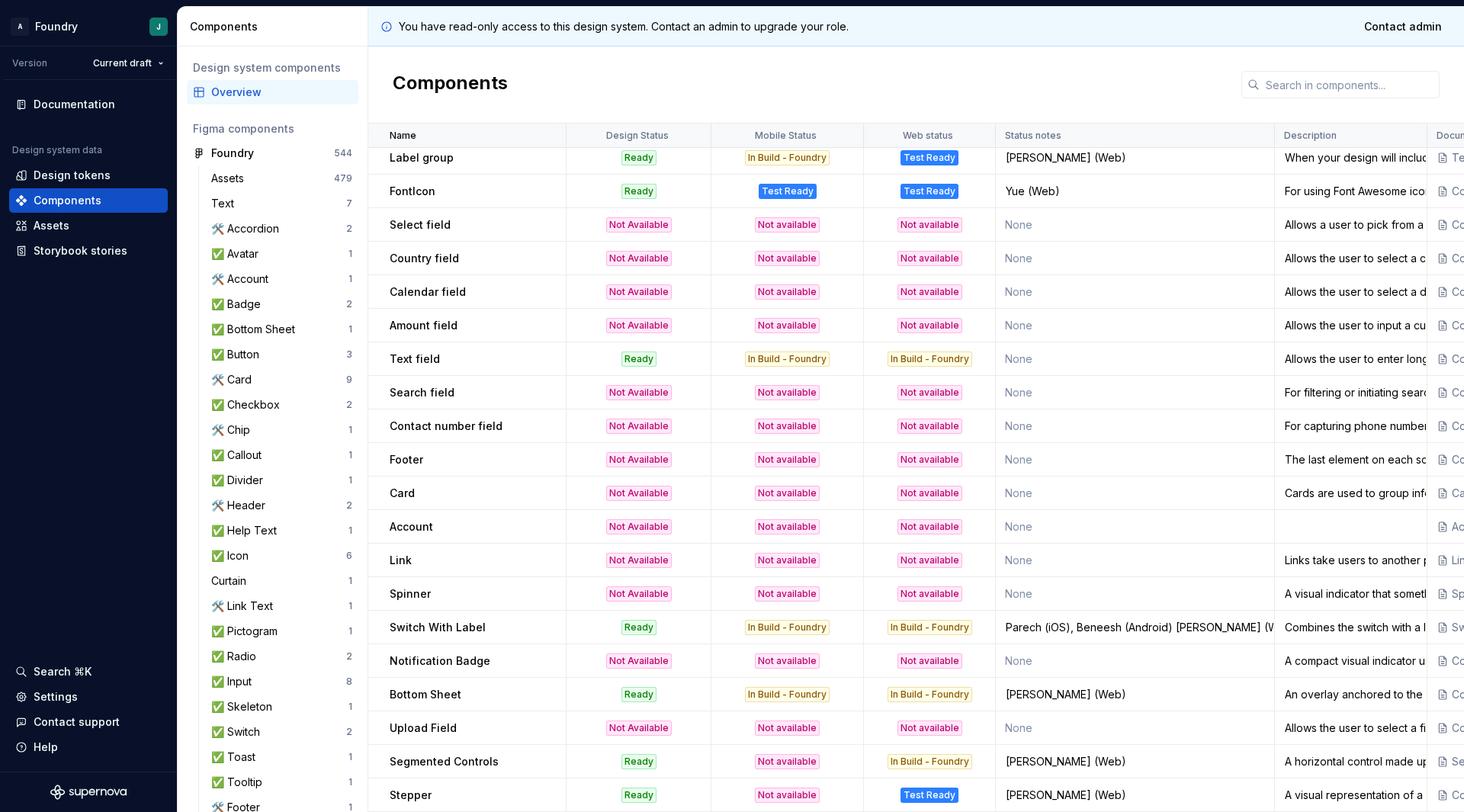
click at [461, 723] on div "Upload Field" at bounding box center [477, 728] width 175 height 15
click at [432, 754] on p "Segmented Controls" at bounding box center [443, 762] width 109 height 15
click at [484, 755] on p "Segmented Controls" at bounding box center [443, 762] width 109 height 15
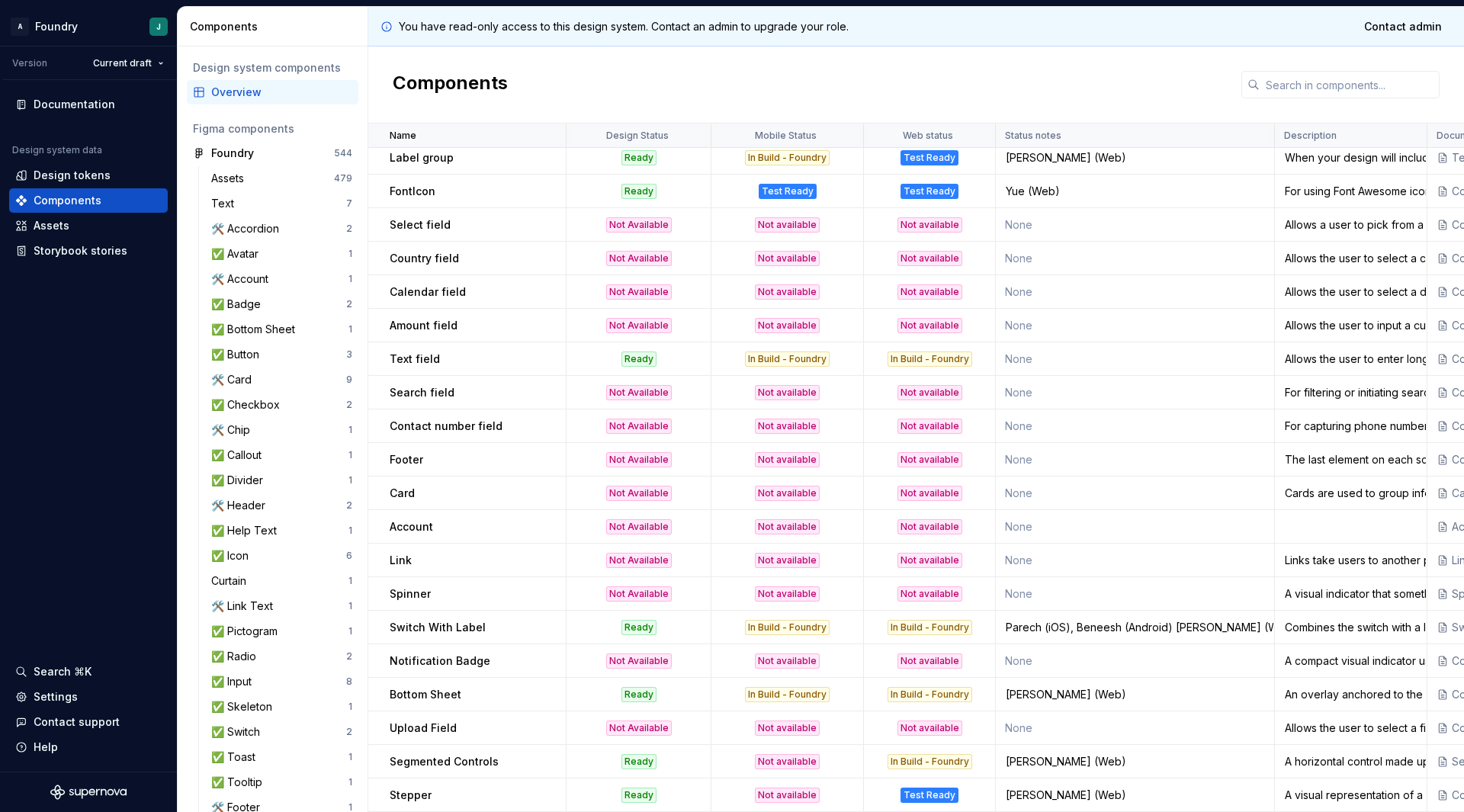
click at [417, 788] on p "Stepper" at bounding box center [410, 796] width 42 height 15
click at [797, 611] on td "In Build - Foundry" at bounding box center [787, 627] width 153 height 34
click at [770, 409] on td "Not available" at bounding box center [787, 426] width 153 height 34
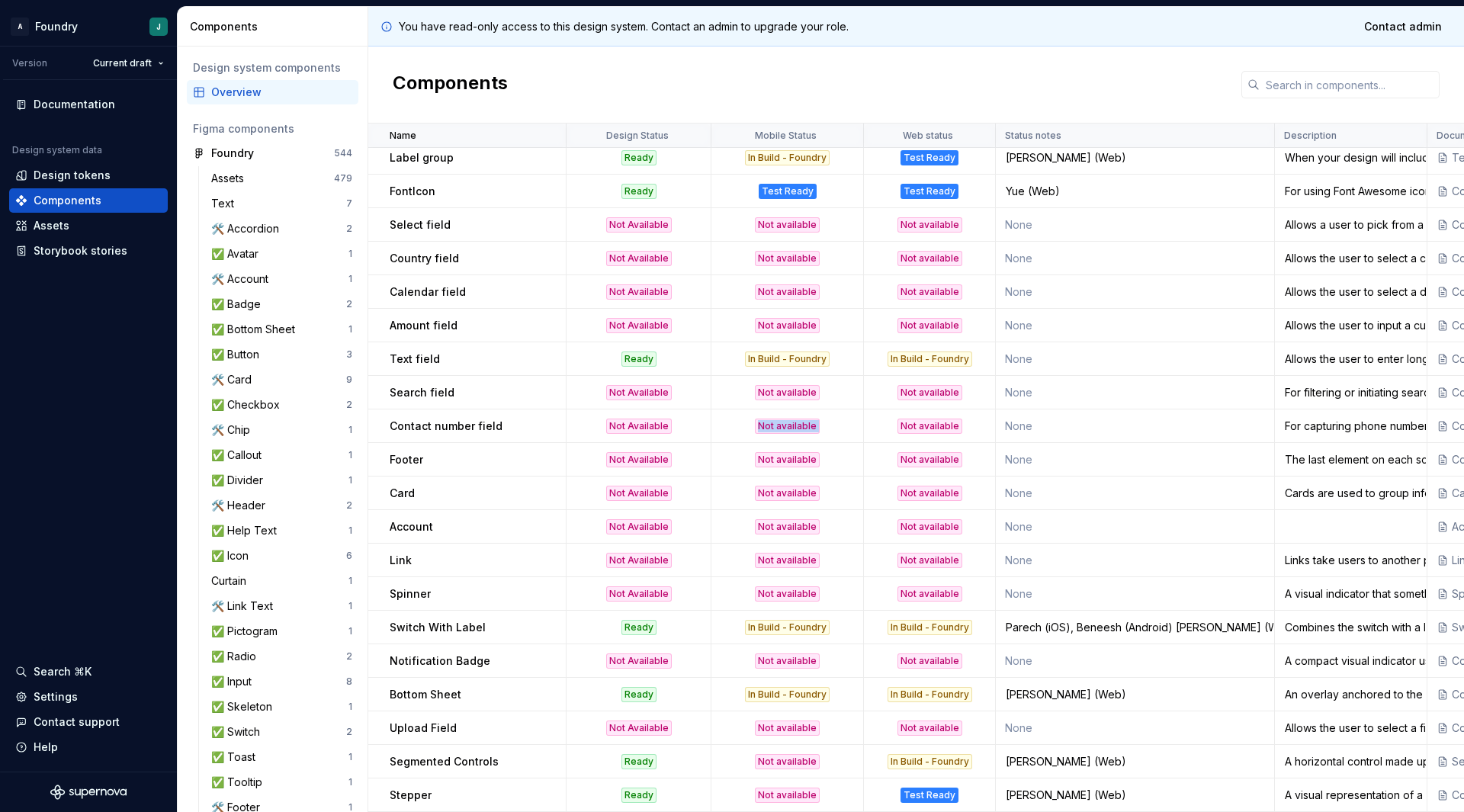
click at [770, 409] on td "Not available" at bounding box center [787, 426] width 153 height 34
click at [722, 477] on td "Not available" at bounding box center [787, 493] width 153 height 34
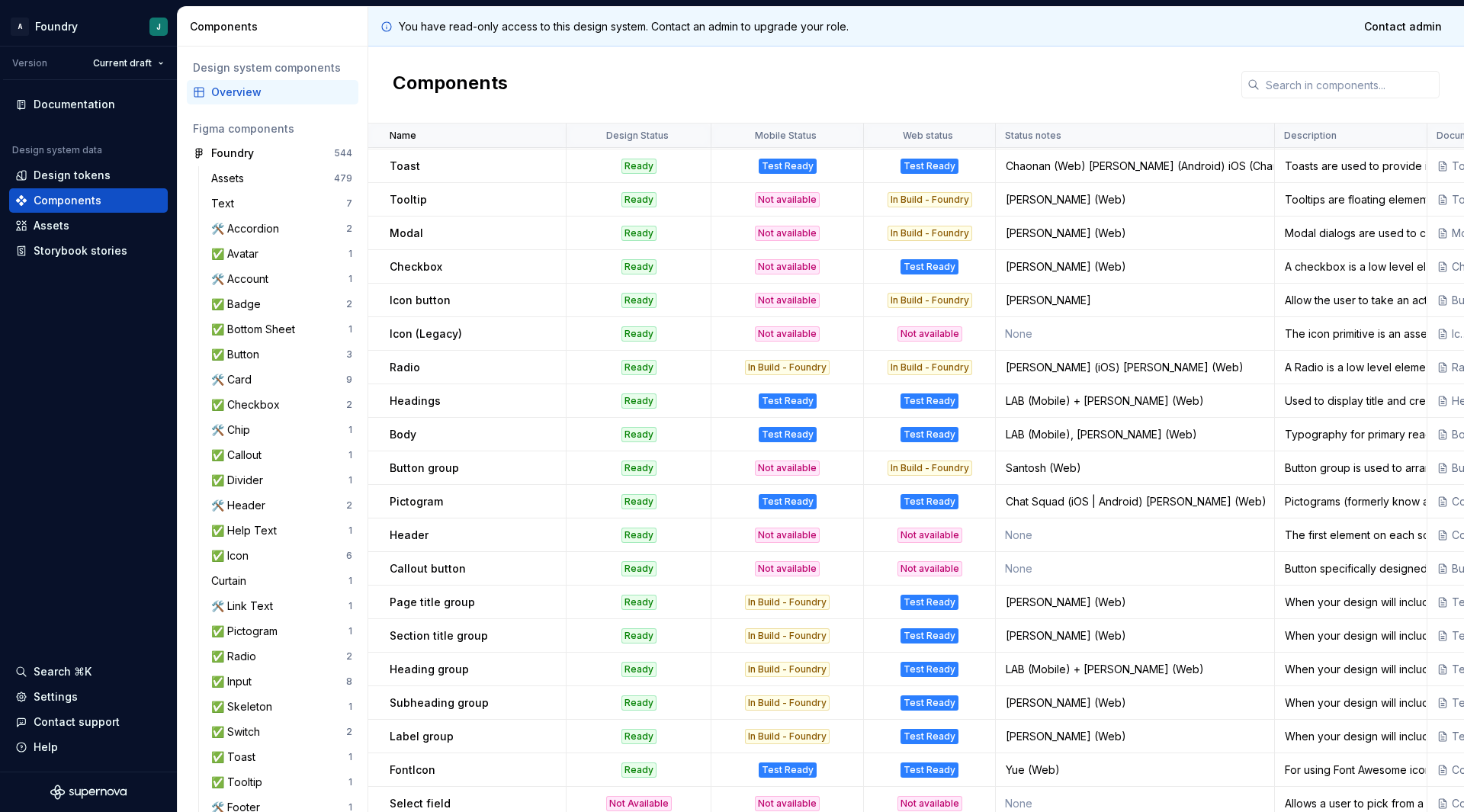
scroll to position [0, 0]
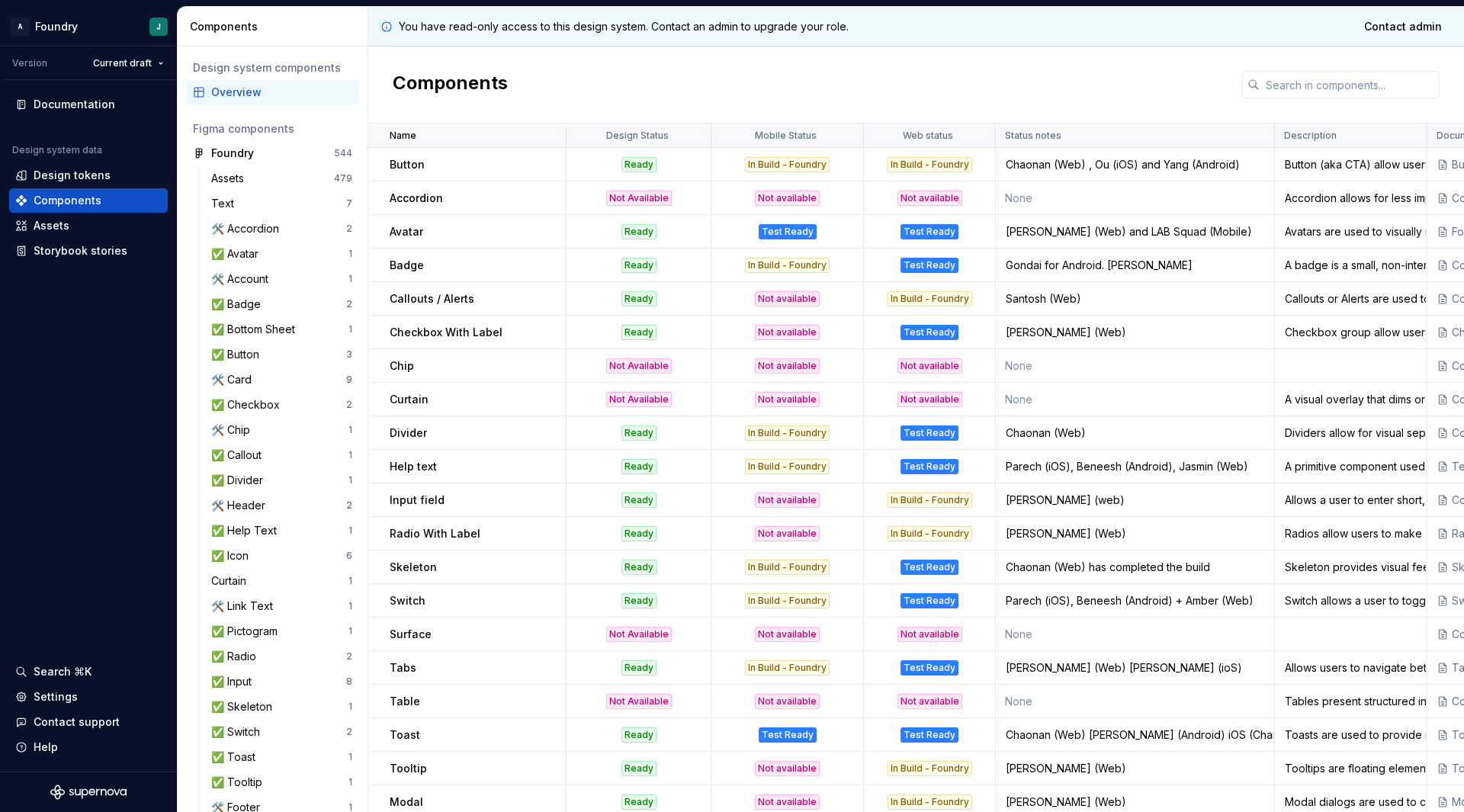
click at [420, 202] on p "Accordion" at bounding box center [416, 198] width 54 height 15
click at [459, 247] on td "Avatar" at bounding box center [467, 232] width 198 height 34
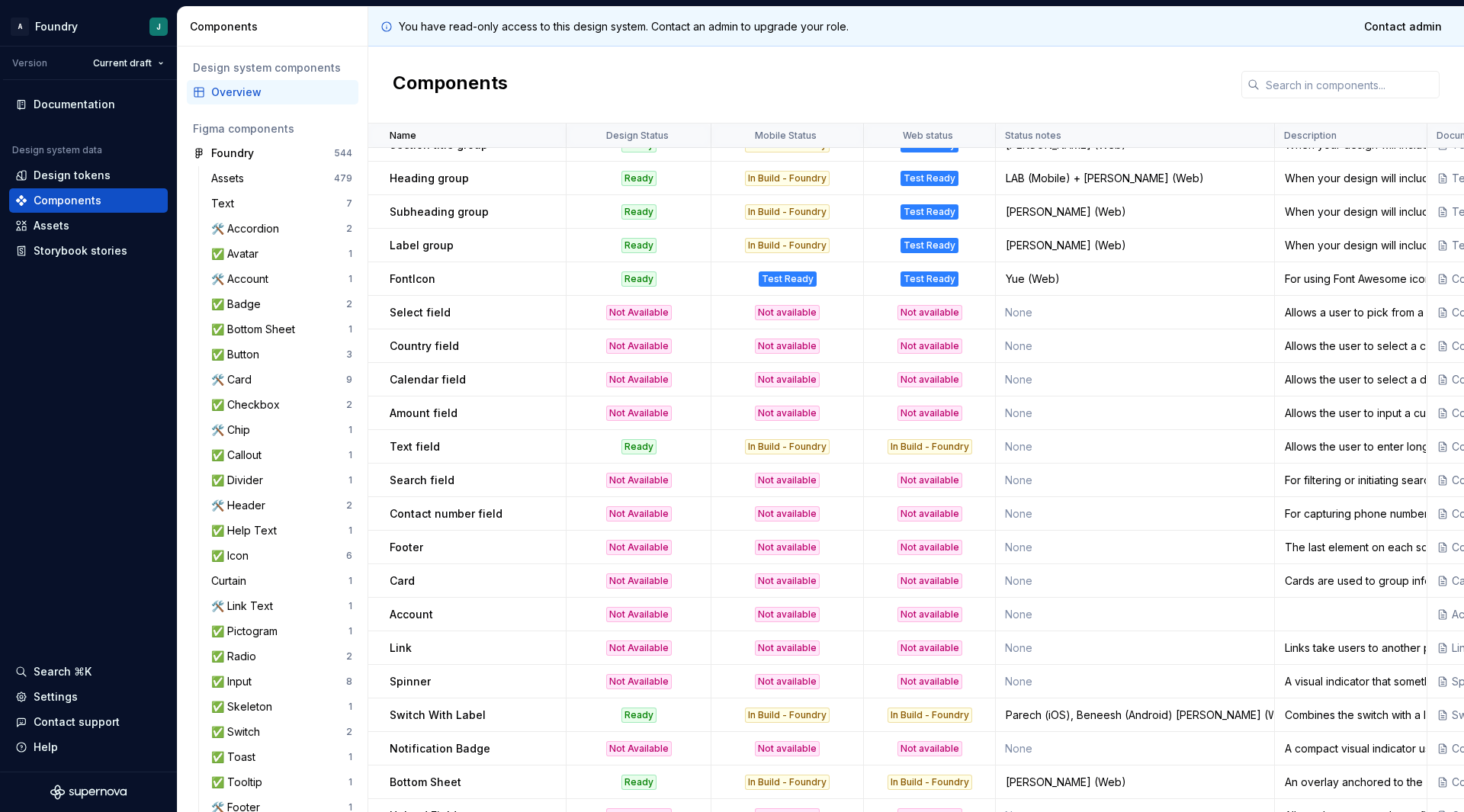
scroll to position [1061, 0]
click at [420, 612] on p "Account" at bounding box center [410, 614] width 43 height 15
click at [403, 649] on p "Link" at bounding box center [400, 648] width 22 height 15
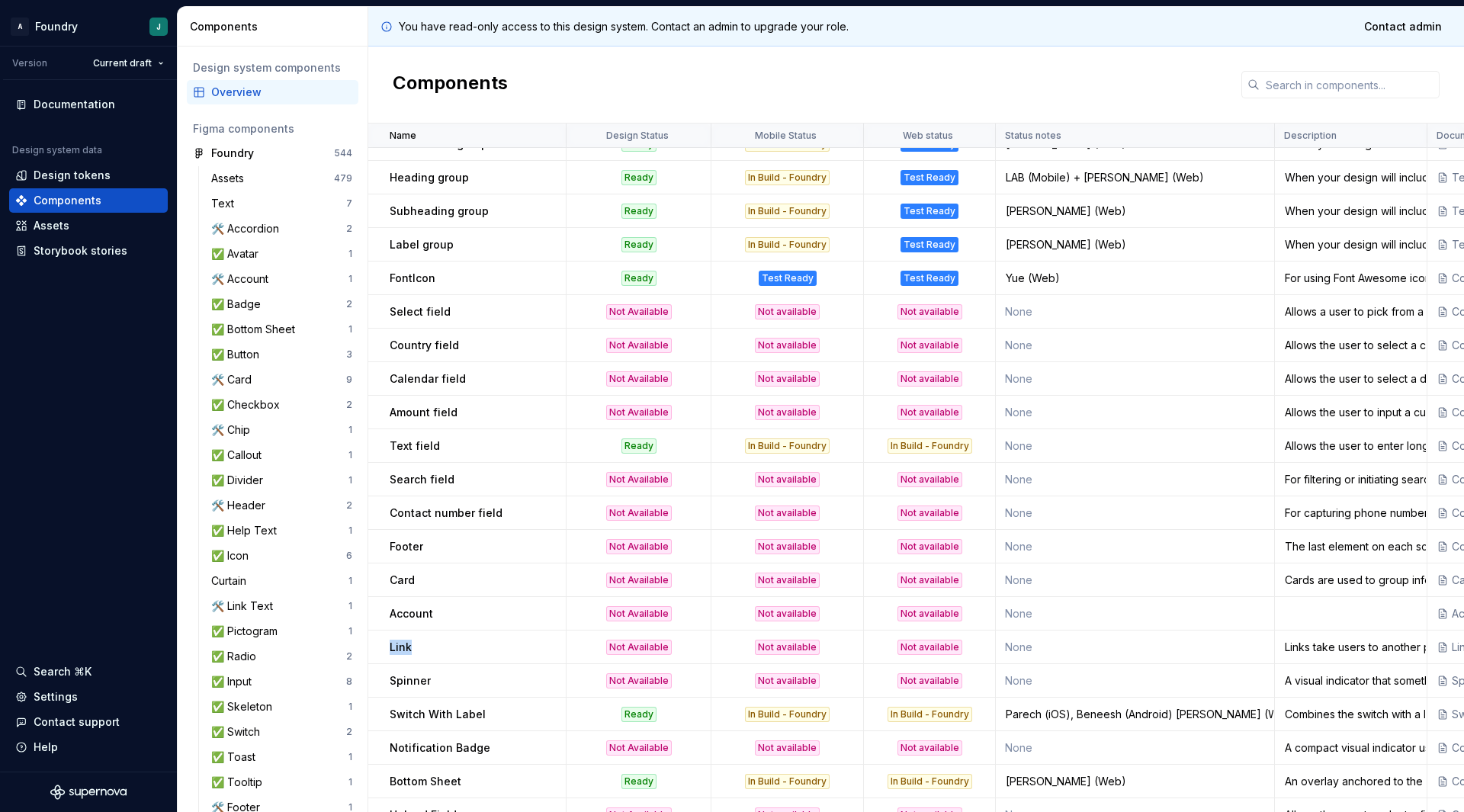
click at [403, 649] on p "Link" at bounding box center [400, 648] width 22 height 15
click at [407, 682] on p "Spinner" at bounding box center [409, 681] width 41 height 15
click at [416, 718] on p "Switch With Label" at bounding box center [437, 715] width 96 height 15
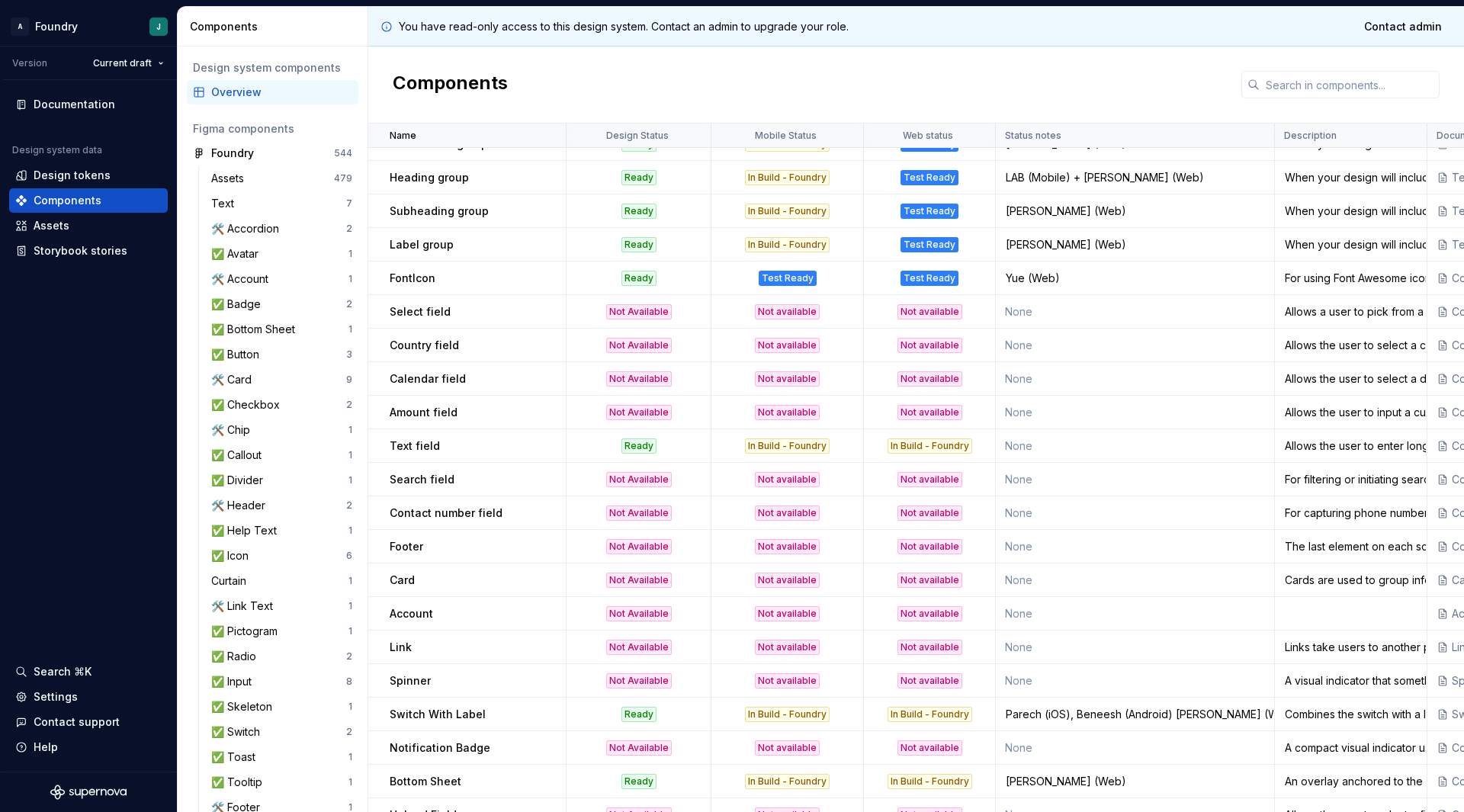
click at [421, 743] on p "Notification Badge" at bounding box center [439, 748] width 101 height 15
click at [457, 751] on p "Notification Badge" at bounding box center [439, 748] width 101 height 15
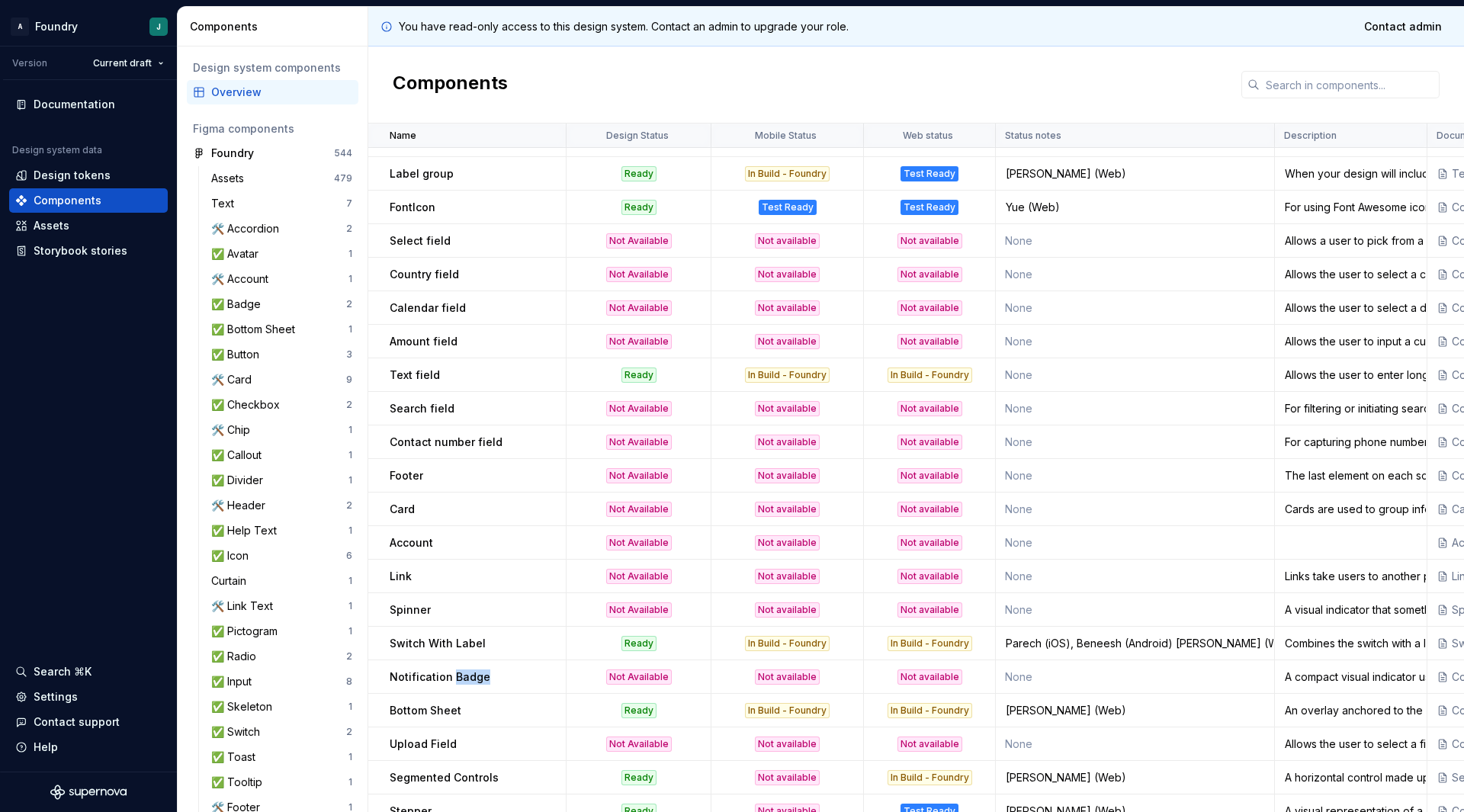
scroll to position [1132, 0]
click at [419, 724] on td "Bottom Sheet" at bounding box center [467, 709] width 198 height 34
click at [445, 705] on p "Bottom Sheet" at bounding box center [425, 710] width 72 height 15
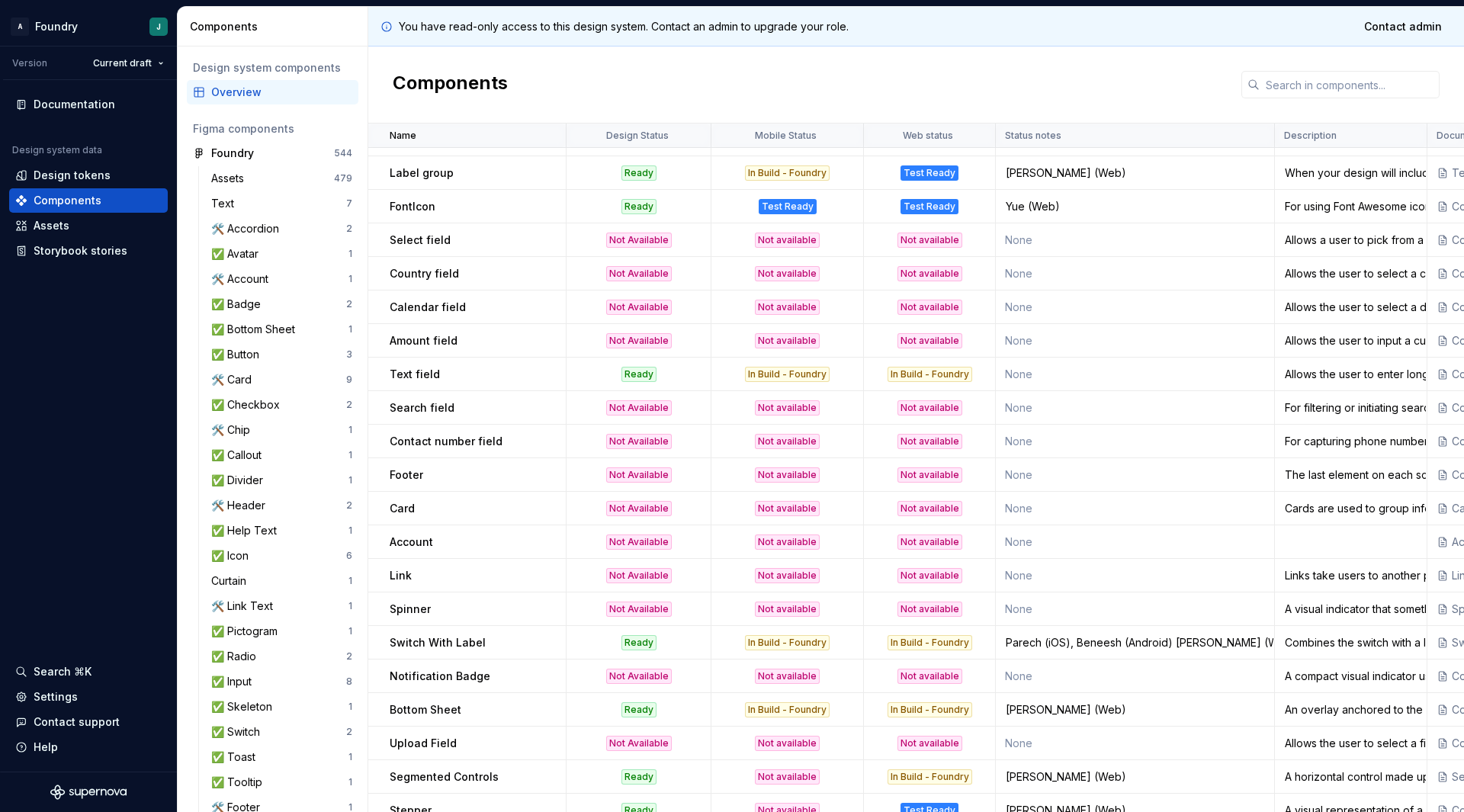
click at [412, 740] on p "Upload Field" at bounding box center [423, 744] width 67 height 15
click at [443, 744] on p "Upload Field" at bounding box center [423, 744] width 67 height 15
click at [434, 775] on p "Segmented Controls" at bounding box center [443, 777] width 109 height 15
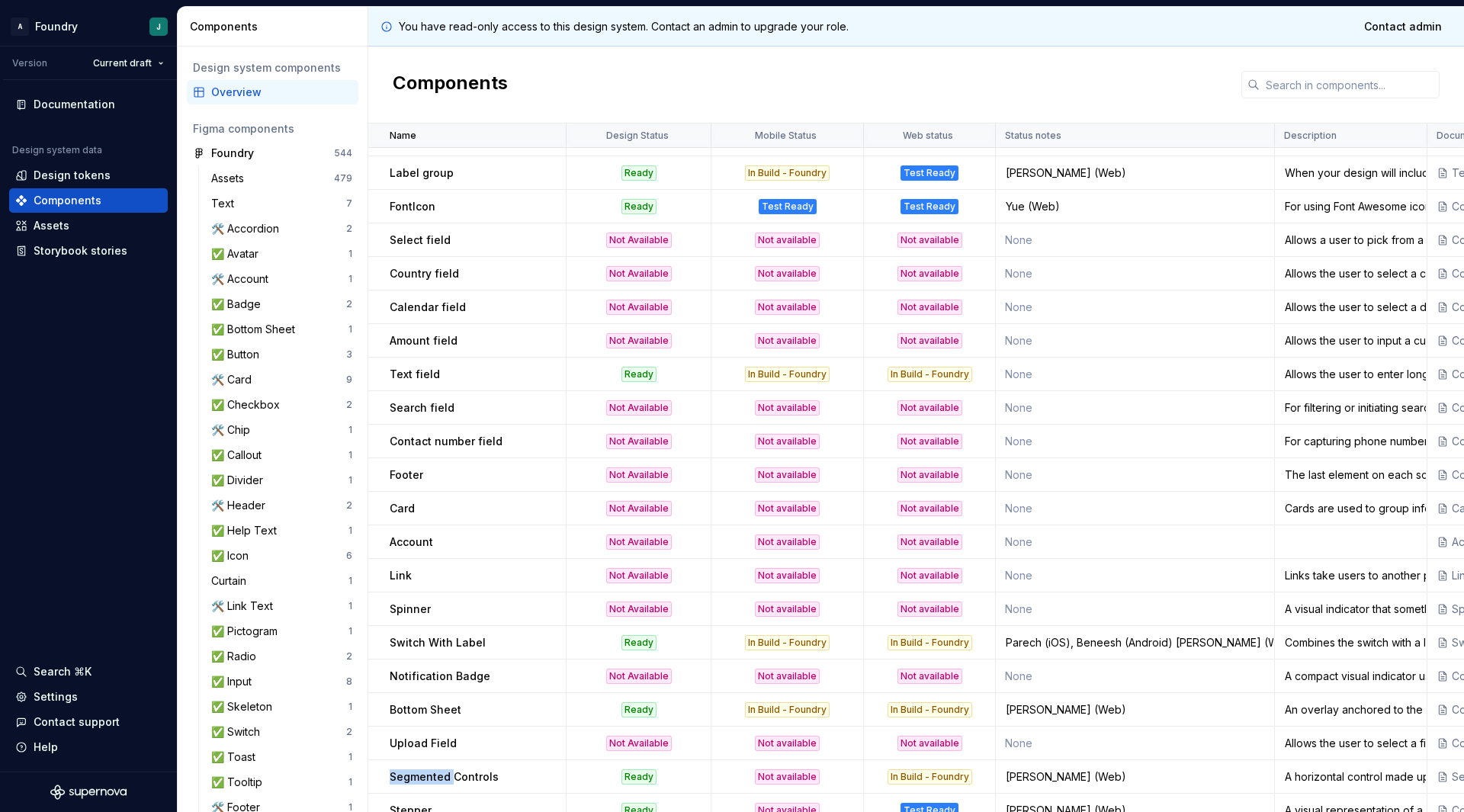
click at [434, 775] on p "Segmented Controls" at bounding box center [443, 777] width 109 height 15
click at [464, 776] on p "Segmented Controls" at bounding box center [443, 777] width 109 height 15
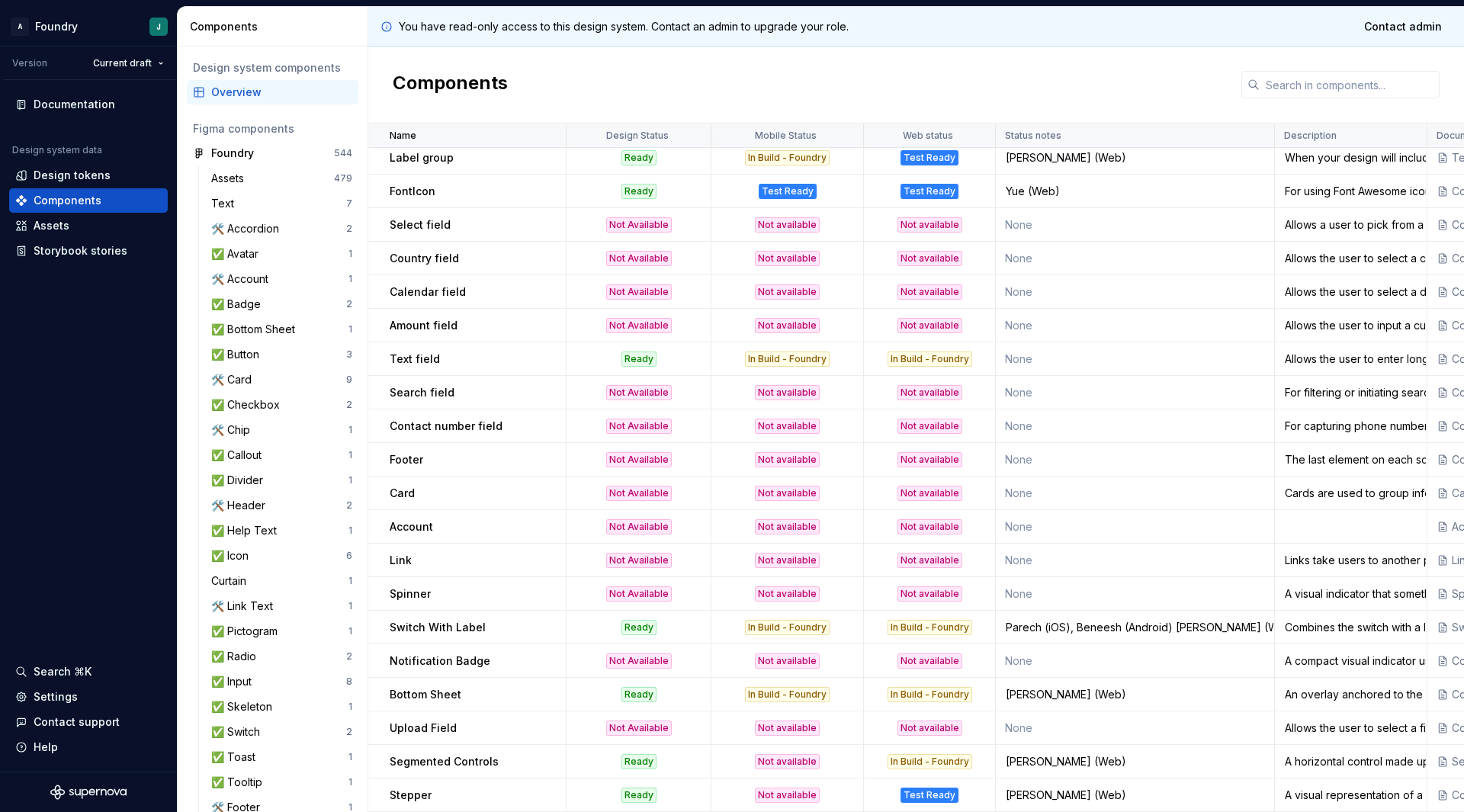
click at [412, 788] on p "Stepper" at bounding box center [410, 796] width 42 height 15
click at [486, 759] on p "Segmented Controls" at bounding box center [443, 762] width 109 height 15
click at [1217, 652] on td "None" at bounding box center [1135, 660] width 279 height 34
